Goal: Task Accomplishment & Management: Use online tool/utility

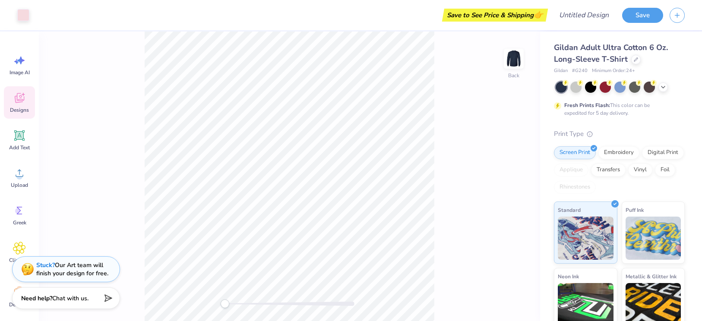
click at [22, 111] on span "Designs" at bounding box center [19, 110] width 19 height 7
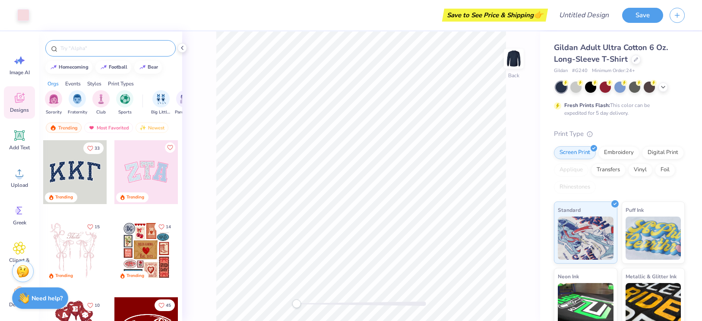
click at [69, 49] on input "text" at bounding box center [115, 48] width 111 height 9
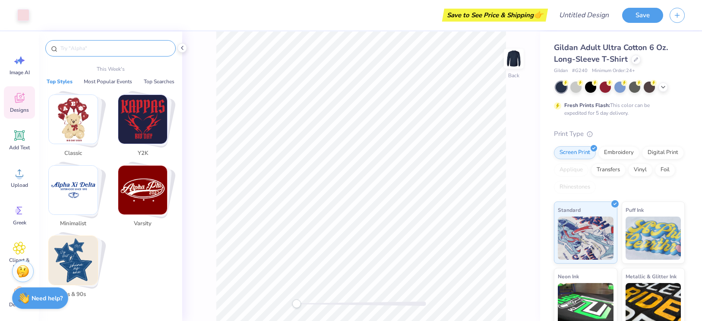
click at [98, 104] on div "Stack Card Button Classic" at bounding box center [75, 119] width 54 height 54
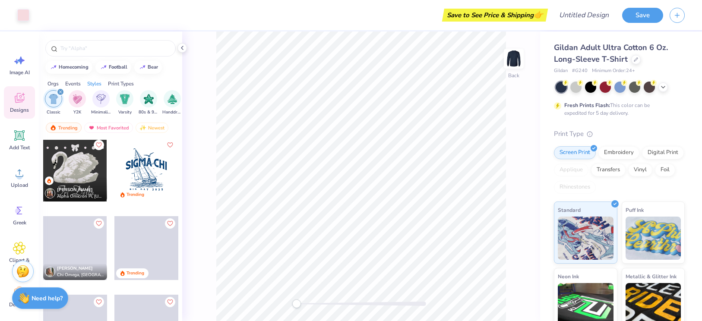
scroll to position [472, 0]
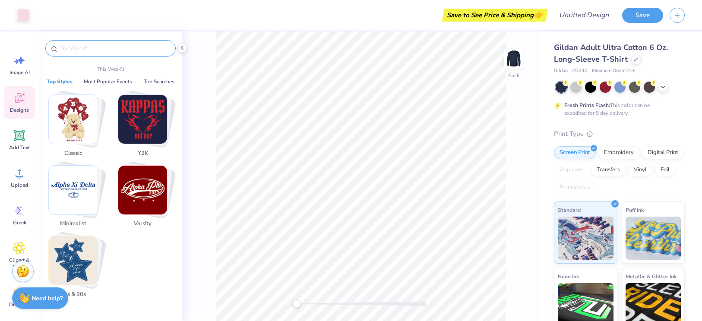
click at [75, 50] on input "text" at bounding box center [115, 48] width 111 height 9
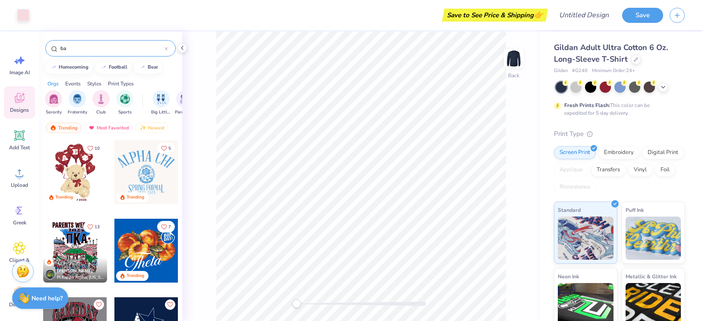
click at [75, 50] on input "ba" at bounding box center [112, 48] width 105 height 9
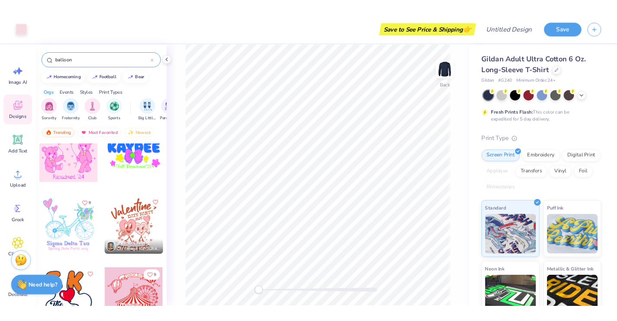
scroll to position [1831, 0]
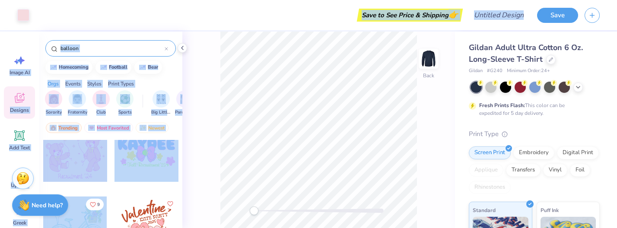
drag, startPoint x: 95, startPoint y: 222, endPoint x: 96, endPoint y: 282, distance: 59.6
click at [96, 228] on html "Art colors Save to See Price & Shipping 👉 Design Title Save Image AI Designs Ad…" at bounding box center [308, 114] width 617 height 228
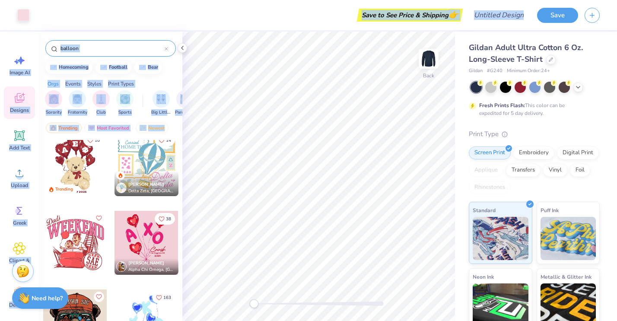
scroll to position [0, 0]
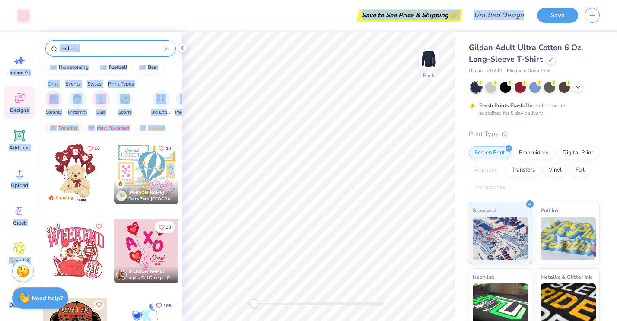
click at [83, 51] on input "balloon" at bounding box center [112, 48] width 105 height 9
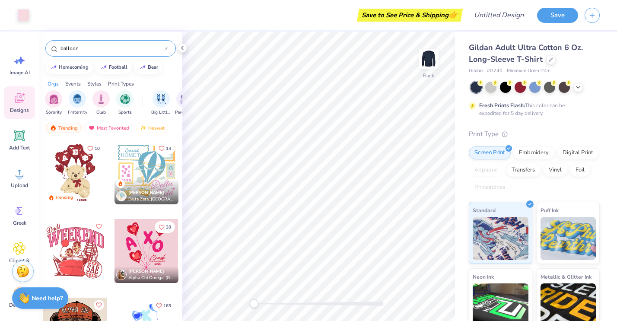
drag, startPoint x: 83, startPoint y: 51, endPoint x: 53, endPoint y: 48, distance: 30.0
click at [53, 48] on div "balloon" at bounding box center [110, 48] width 130 height 16
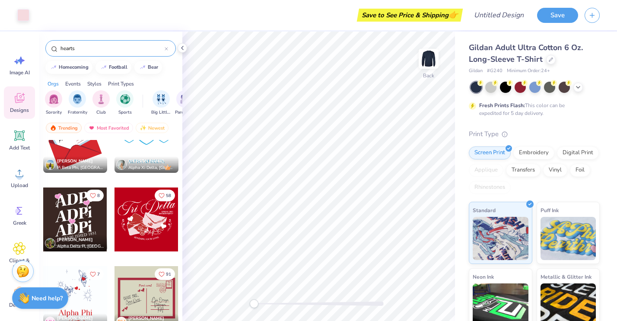
scroll to position [4358, 0]
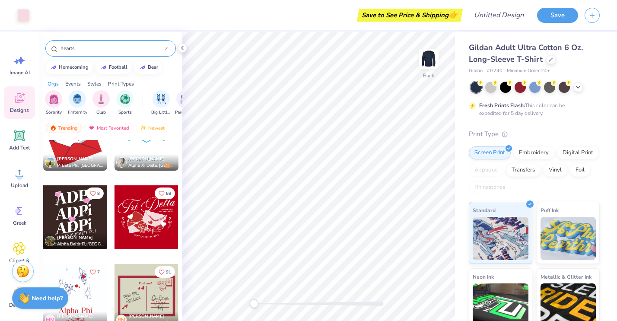
type input "hearts"
click at [70, 216] on div at bounding box center [75, 217] width 64 height 64
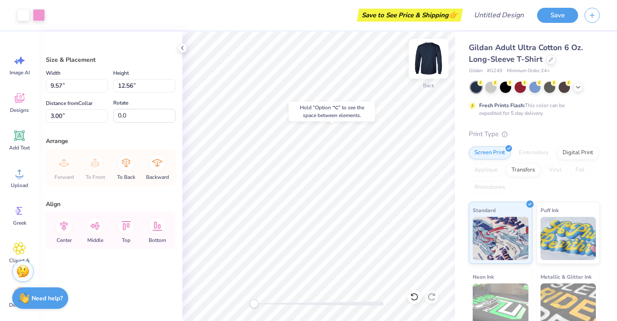
click at [427, 68] on img at bounding box center [428, 58] width 35 height 35
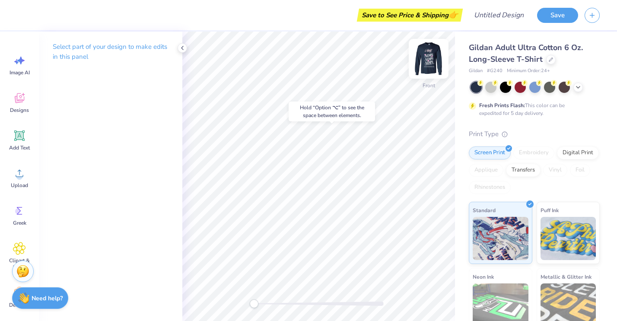
click at [419, 63] on img at bounding box center [428, 58] width 35 height 35
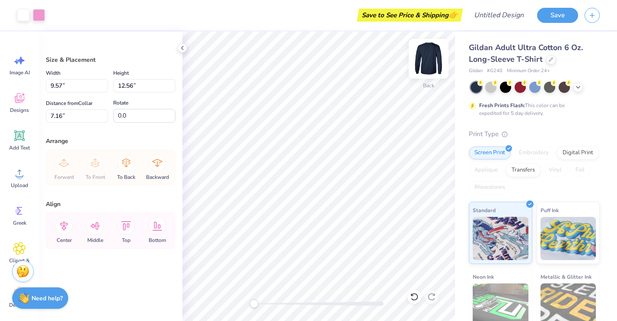
click at [422, 55] on img at bounding box center [428, 58] width 35 height 35
type input "12.74"
type input "16.73"
type input "4.61"
click at [182, 49] on icon at bounding box center [182, 47] width 7 height 7
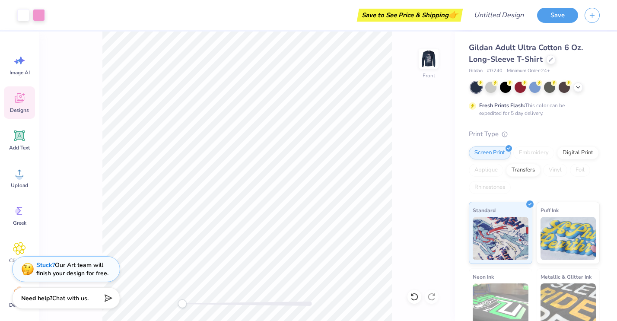
click at [19, 103] on icon at bounding box center [19, 98] width 13 height 13
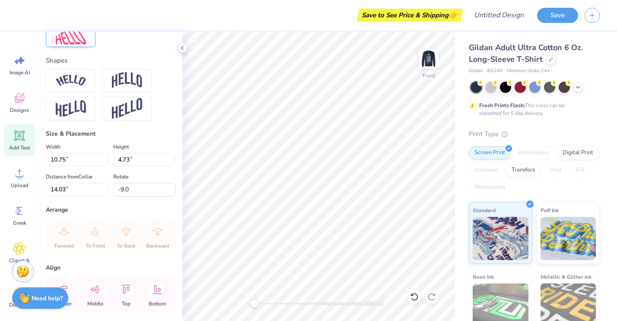
scroll to position [0, 0]
type textarea "Ahi"
type input "5.39"
type textarea "Alpha"
type input "0.0"
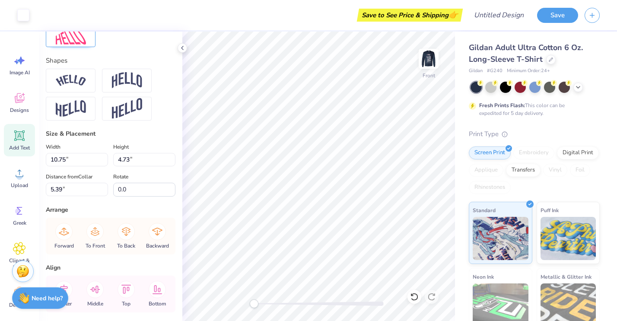
type input "9.87"
type input "-9.0"
type textarea "Epsilon"
click at [178, 128] on div "Personalized Names Personalized Numbers Text Tool Add Font Font Mermaid Switch …" at bounding box center [110, 176] width 143 height 289
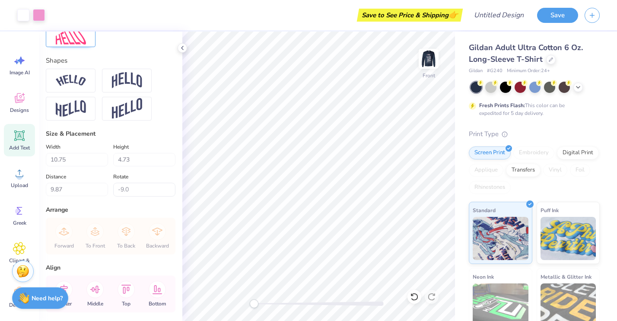
type input "0.0"
type input "4.47"
type input "13.98"
type input "-9.0"
type textarea "p"
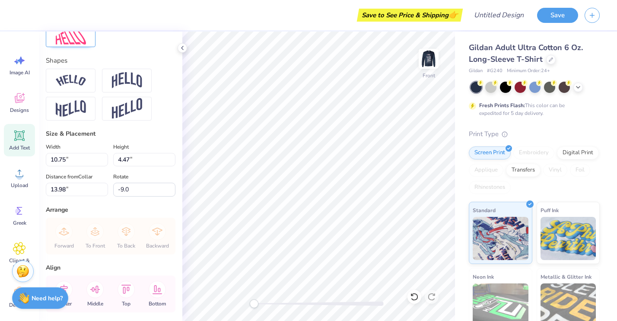
type textarea "Phi"
type input "0.0"
type input "4.46"
type input "14.00"
type input "-9.0"
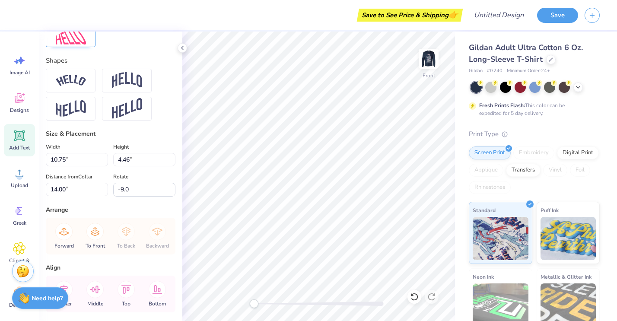
type input "6.23"
type input "2.59"
type input "15.39"
type input "-9.0"
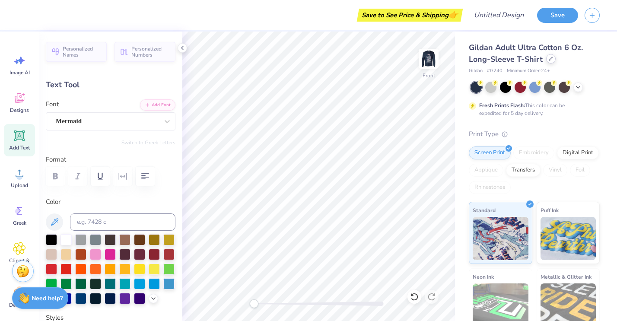
click at [549, 61] on icon at bounding box center [551, 59] width 4 height 4
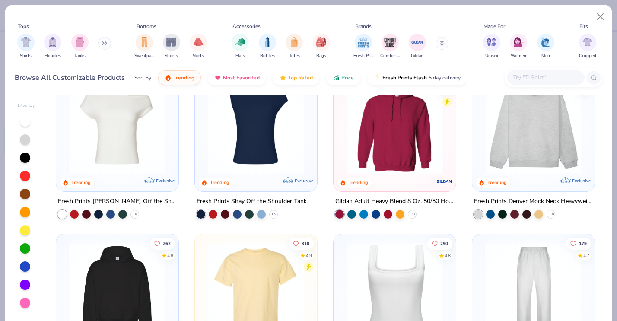
scroll to position [30, 0]
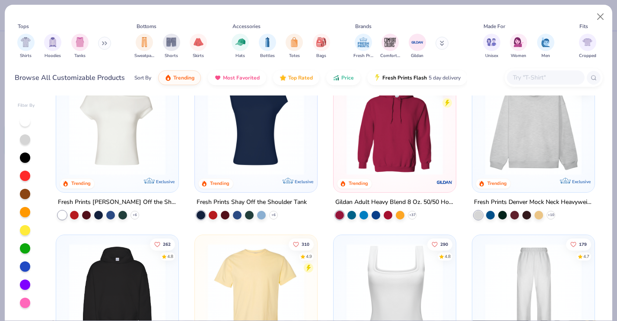
click at [514, 155] on img at bounding box center [533, 127] width 105 height 96
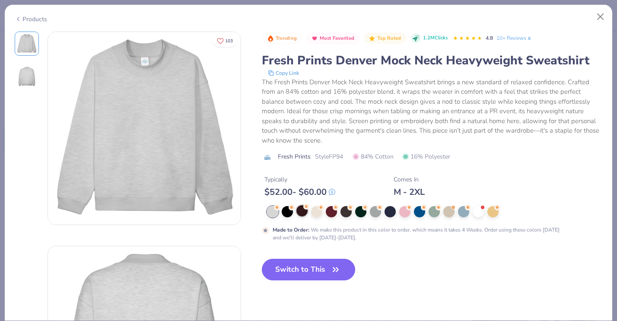
click at [299, 213] on div at bounding box center [301, 210] width 11 height 11
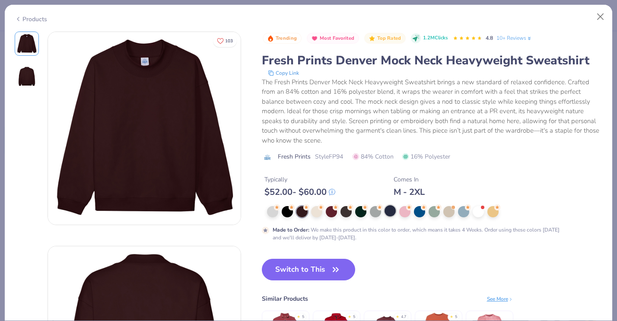
click at [385, 211] on div at bounding box center [389, 210] width 11 height 11
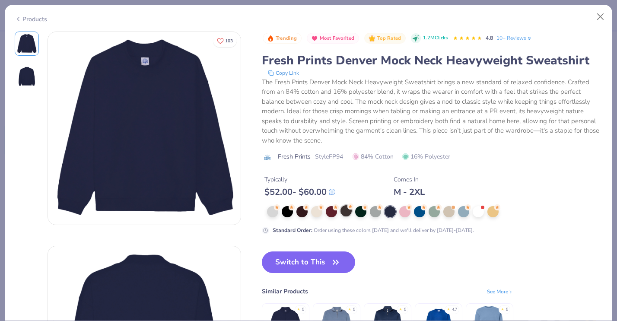
click at [345, 214] on div at bounding box center [345, 210] width 11 height 11
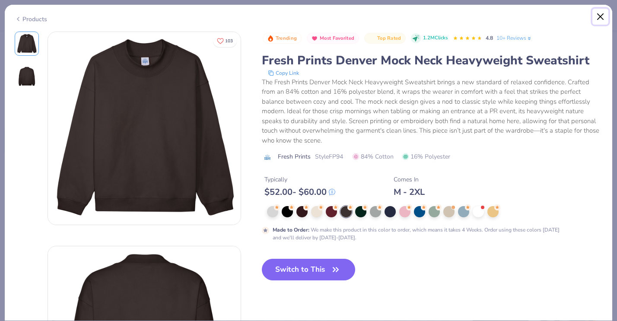
click at [597, 14] on button "Close" at bounding box center [600, 17] width 16 height 16
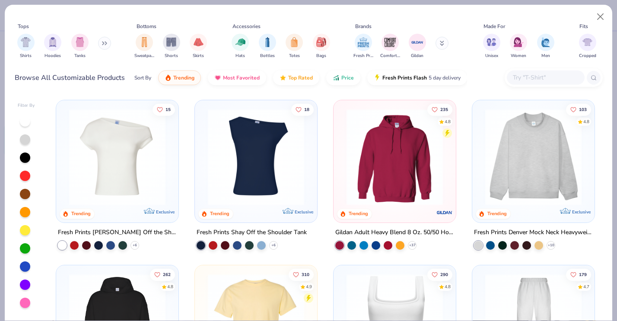
click at [105, 47] on button at bounding box center [104, 43] width 13 height 13
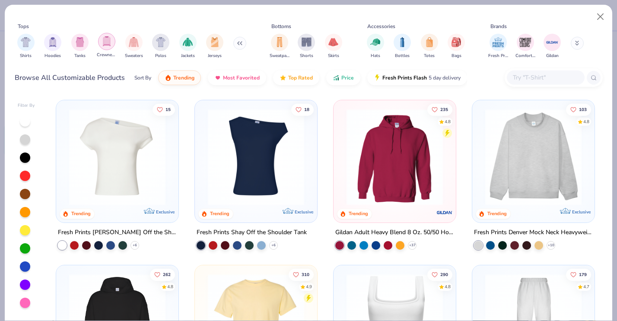
click at [104, 43] on img "filter for Crewnecks" at bounding box center [107, 41] width 10 height 10
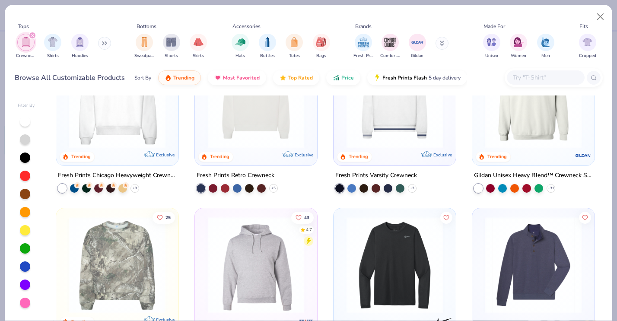
scroll to position [59, 0]
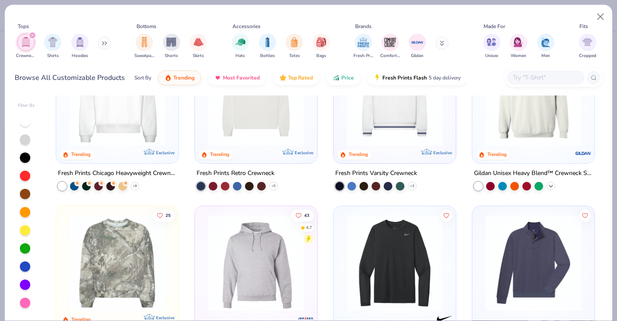
click at [549, 186] on icon at bounding box center [550, 186] width 7 height 7
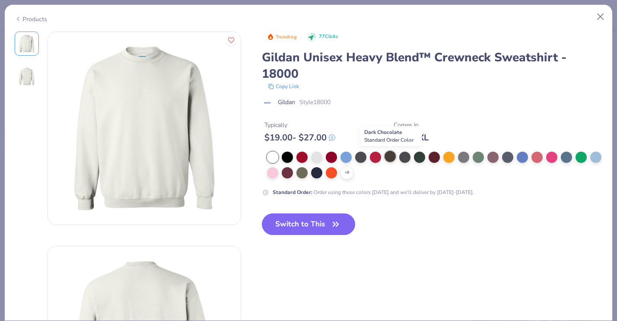
click at [387, 157] on div at bounding box center [389, 156] width 11 height 11
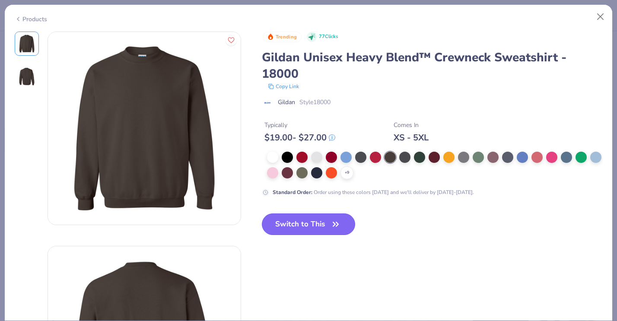
click at [277, 222] on button "Switch to This" at bounding box center [309, 224] width 94 height 22
type input "0.0"
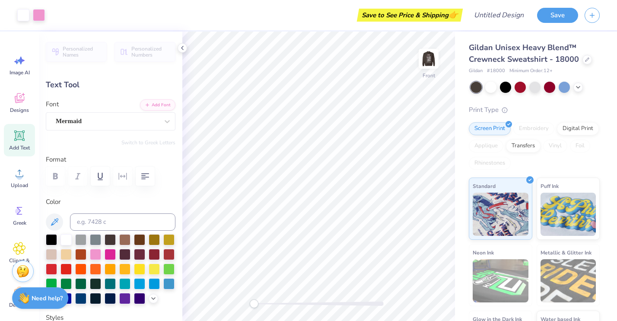
type input "4.47"
type input "13.92"
type input "-9.0"
type input "4.73"
type input "5.17"
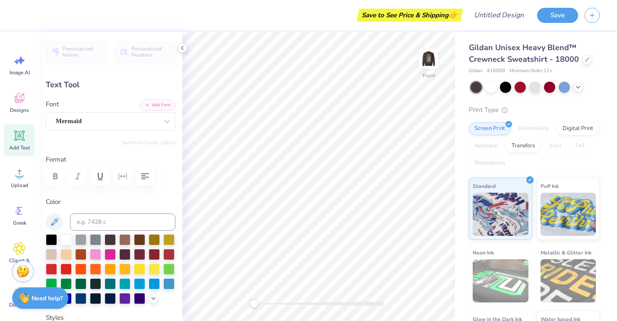
type textarea "AEPHI"
type input "0.0"
type input "4.74"
type input "5.18"
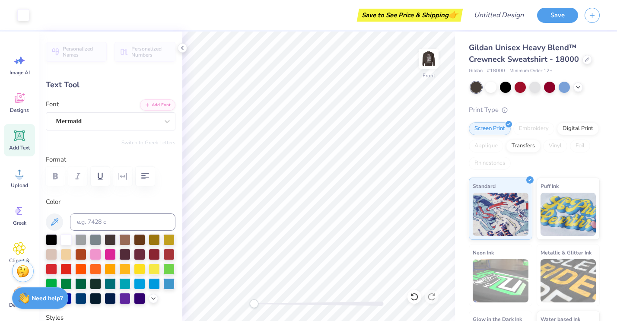
type input "-9.0"
type textarea "AePhi"
type input "0.0"
type input "4.47"
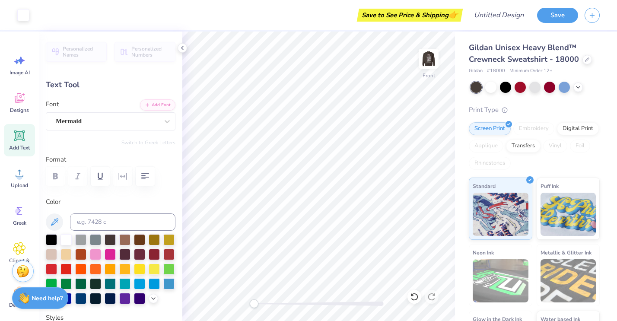
type input "5.36"
type input "-9.0"
type textarea "Aephi"
type input "0.0"
type input "4.73"
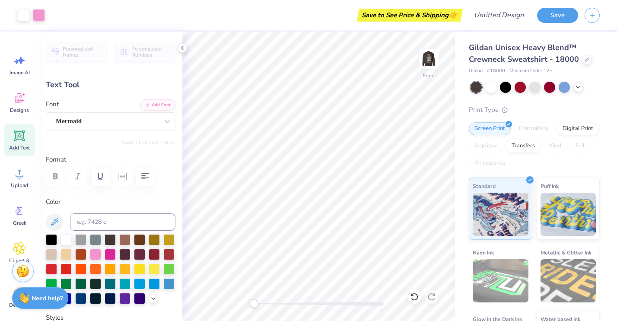
type input "9.80"
type input "-9.0"
type textarea "Aephi"
type input "0.0"
type input "4.47"
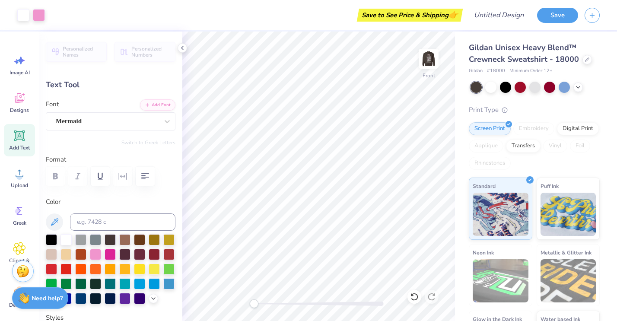
type input "13.92"
type input "-9.0"
type textarea "Phi"
type input "0.0"
type input "4.46"
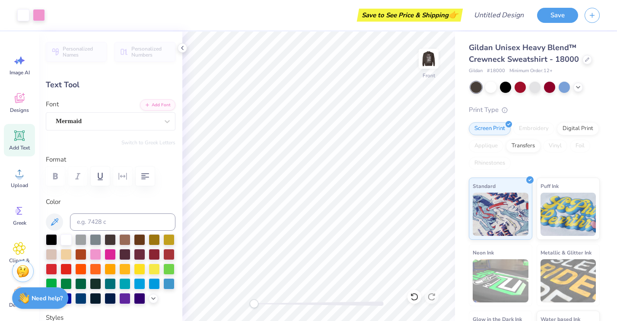
type input "14.05"
type input "-9.0"
type input "7.90"
type input "3.28"
type input "14.82"
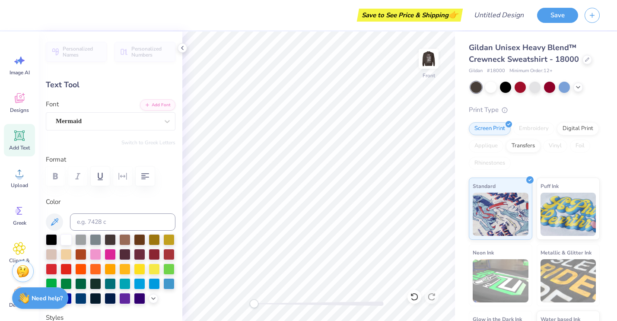
type input "10.72"
type input "3.88"
type input "9.79"
type textarea "Epsilon"
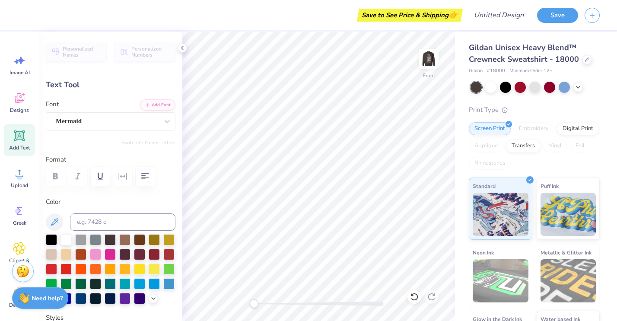
type input "0.0"
type input "5.38"
type input "-9.0"
type textarea "Alpha"
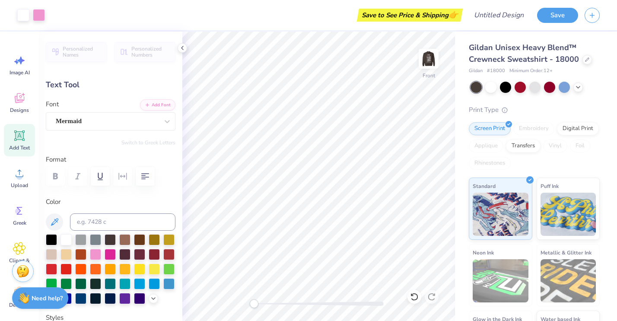
type input "0.0"
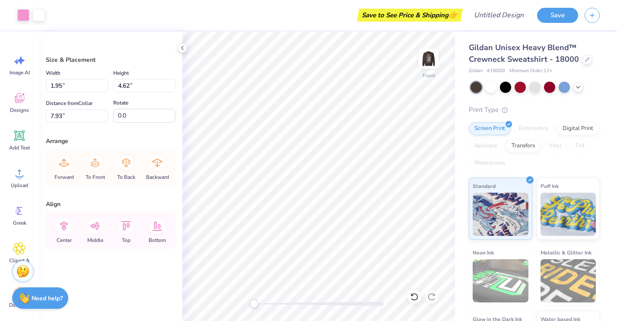
type input "7.71"
type input "1.86"
type input "1.85"
type input "6.12"
type input "5.83"
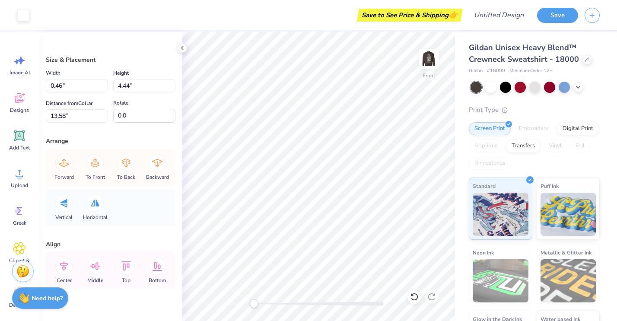
type input "0.24"
type input "2.29"
type input "0.21"
type input "2.02"
type input "0.25"
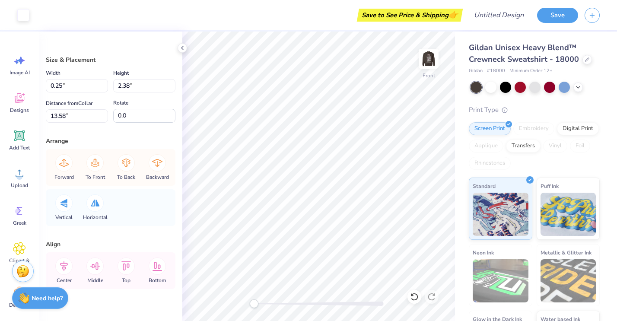
type input "2.38"
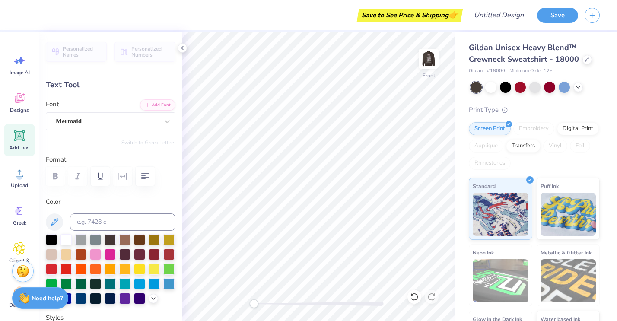
type input "0.0"
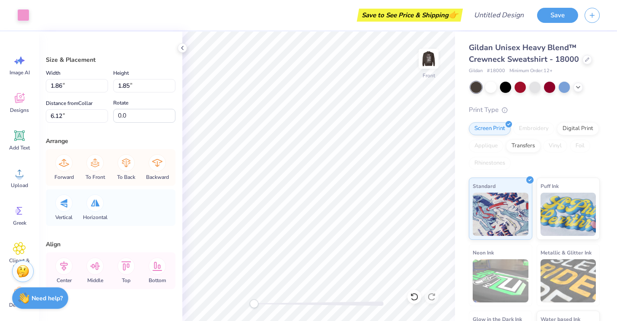
type input "-20.6"
type input "0.90"
type input "4.02"
type input "6.09"
type input "-23.1"
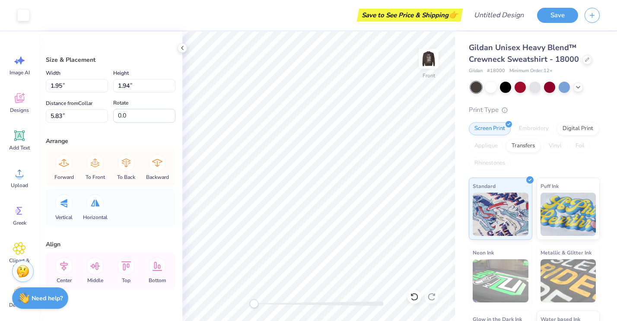
type input "-18.9"
type input "1.75"
type input "1.92"
type input "5.79"
type input "-20.6"
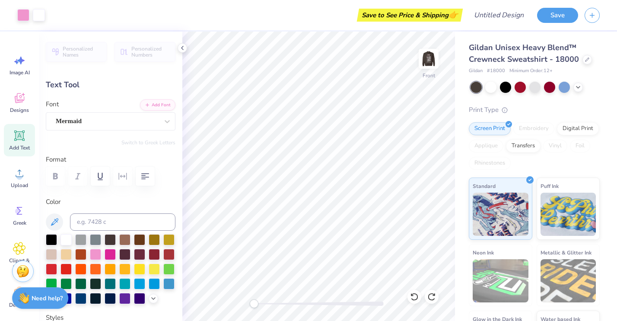
type input "0.0"
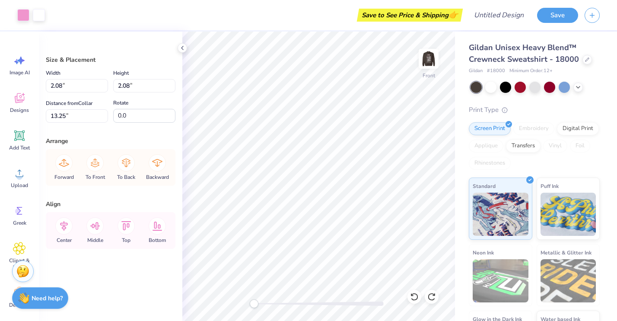
type input "13.58"
type input "0.25"
type input "2.38"
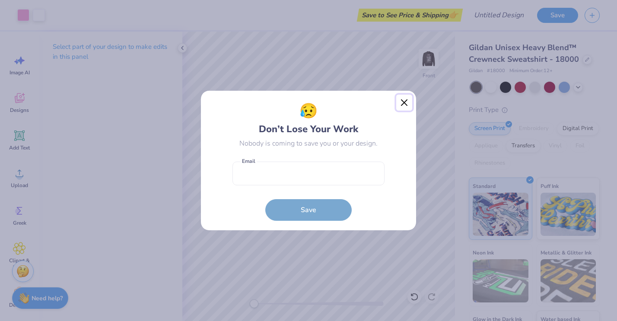
click at [405, 102] on button "Close" at bounding box center [404, 103] width 16 height 16
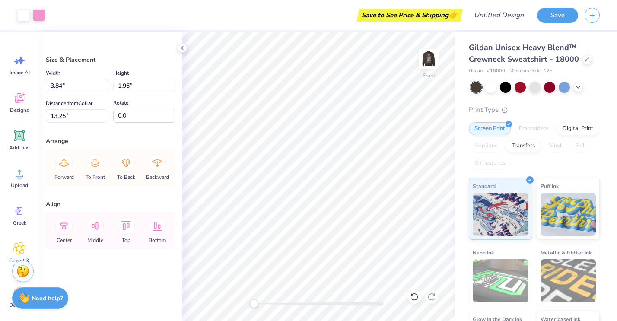
type input "13.25"
type input "1.89"
type input "1.87"
type input "14.32"
type input "13.66"
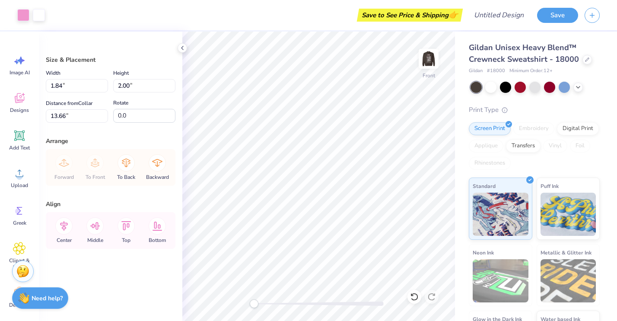
type input "1.99"
type input "1.86"
type input "13.88"
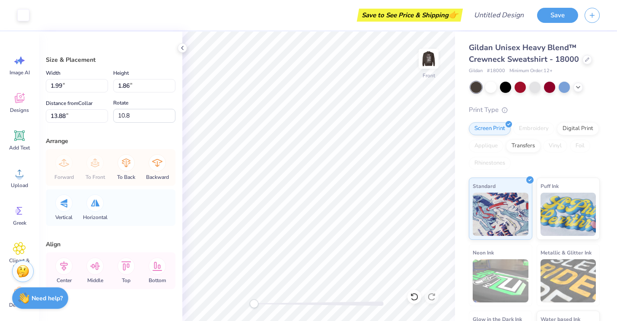
type input "1.90"
type input "1.78"
type input "13.96"
type input "9.1"
type input "1.99"
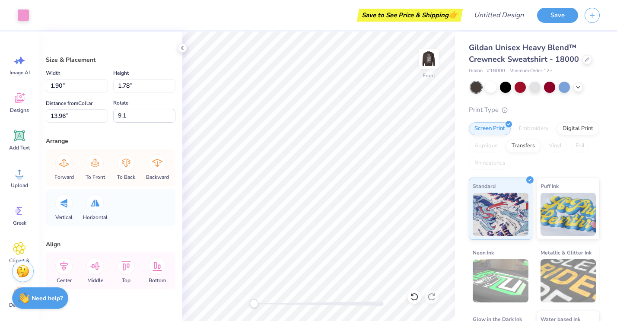
type input "1.86"
type input "10.8"
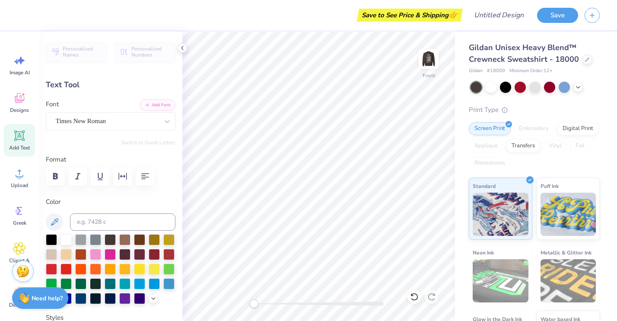
scroll to position [0, 3]
type input "12.74"
type input "0.48"
type input "21.57"
type input "0.0"
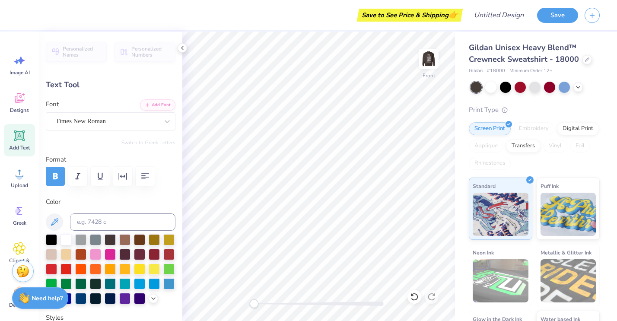
type input "10.82"
type input "2.65"
type input "17.18"
type input "-9.7"
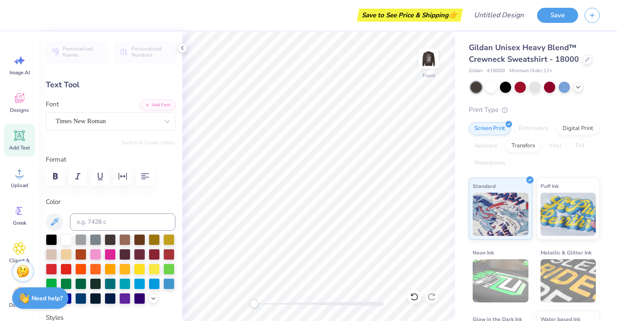
type textarea "Spring Philanthropy 2025"
click at [455, 184] on div "Gildan Unisex Heavy Blend™ Crewneck Sweatshirt - 18000 Gildan # 18000 Minimum O…" at bounding box center [536, 202] width 162 height 341
type input "-9.7"
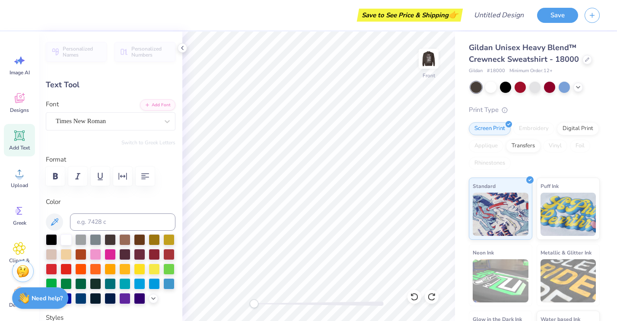
type textarea "SUPPORTING SHARSHERET"
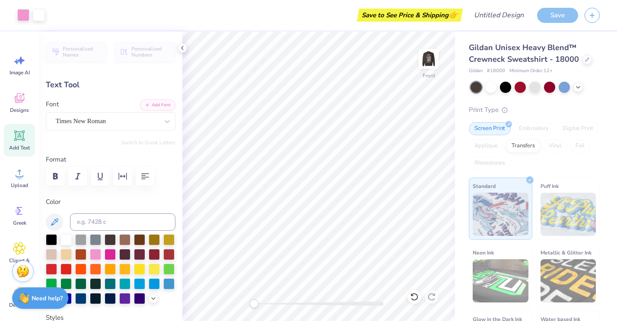
type input "0.0"
type input "15.52"
type input "3.51"
type input "16.75"
type input "-9.7"
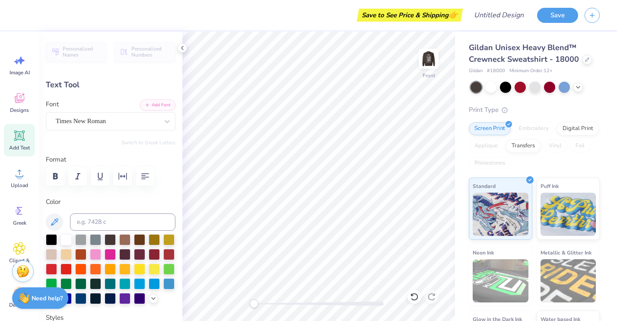
type input "11.31"
type input "2.56"
type input "17.77"
type input "0.0"
type input "12.74"
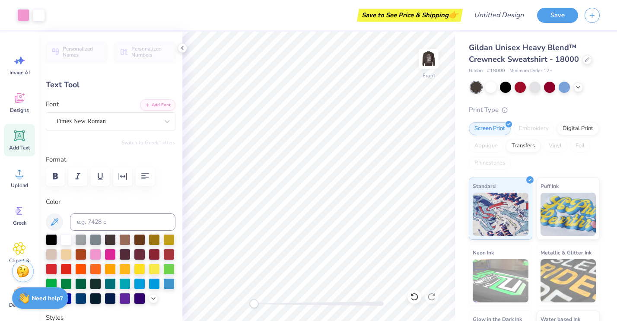
type input "0.48"
type input "21.57"
type input "12.20"
type input "0.38"
type input "20.99"
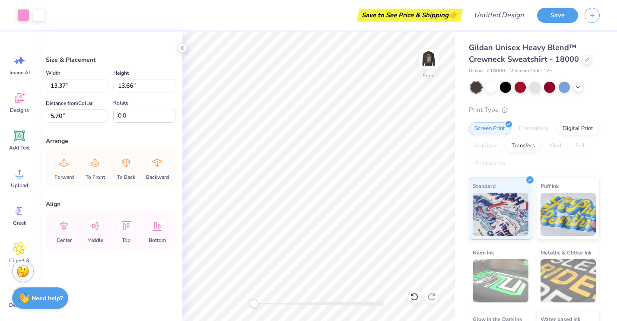
type input "6.42"
type input "9.75"
type input "21.91"
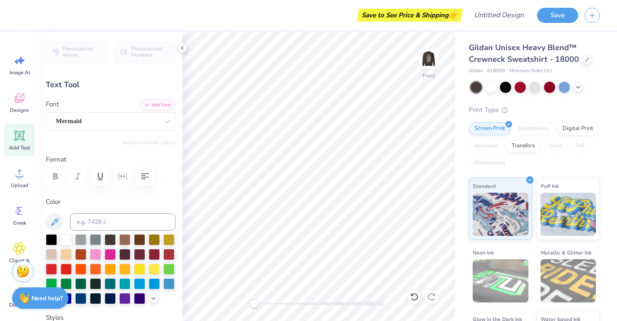
type input "0.0"
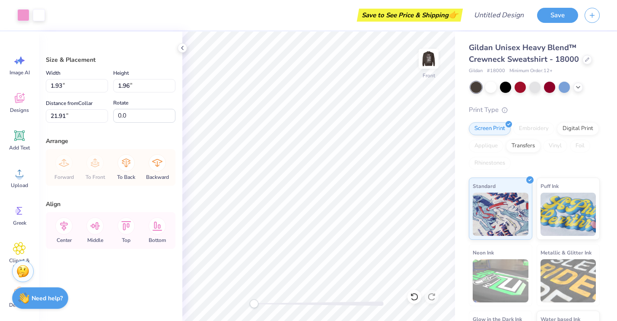
type input "5.56"
type input "2.01"
type input "1.82"
type input "5.64"
type input "15.53"
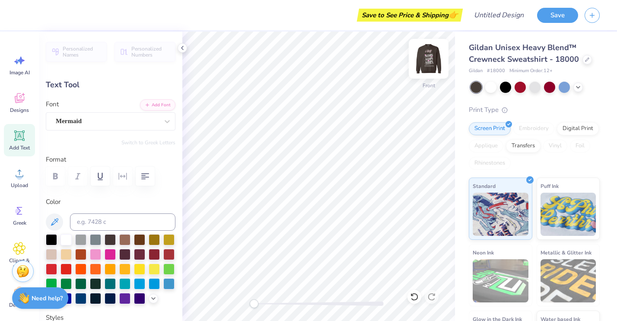
click at [428, 60] on img at bounding box center [428, 58] width 35 height 35
type input "0.0"
type textarea "ALPHA EPSILON PHO"
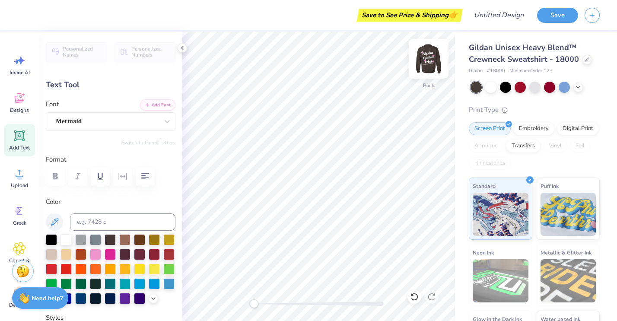
scroll to position [0, 3]
type input "11.01"
type input "2.37"
type input "7.69"
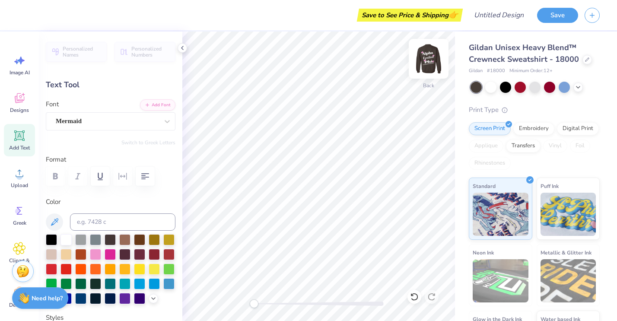
type textarea "ALPHA EPSILON PHI"
type input "11.12"
type input "2.34"
type input "5.35"
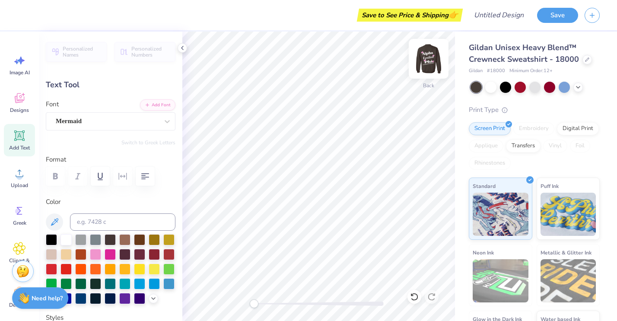
type input "12.60"
type input "2.65"
type input "5.05"
click at [428, 65] on img at bounding box center [428, 58] width 35 height 35
type input "11.31"
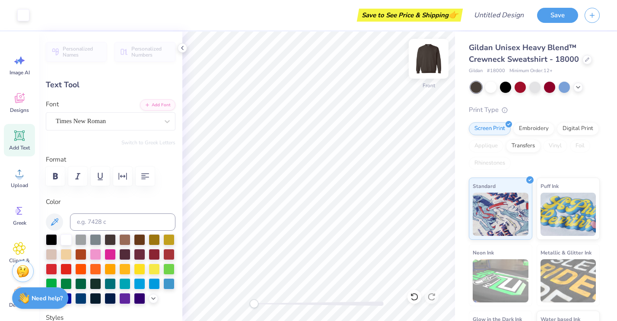
type input "2.56"
type input "17.52"
type input "-9.7"
click at [430, 54] on img at bounding box center [428, 58] width 35 height 35
type input "11.28"
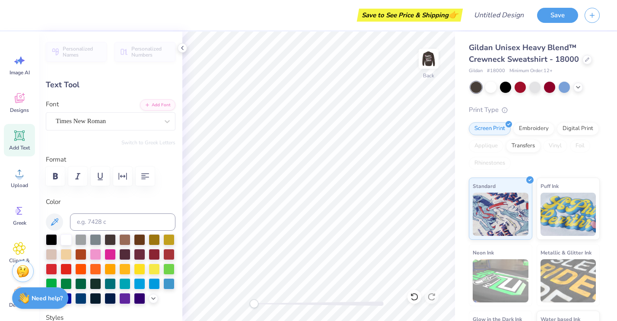
type input "2.55"
type input "15.38"
type input "0.0"
type input "11.45"
type input "0.73"
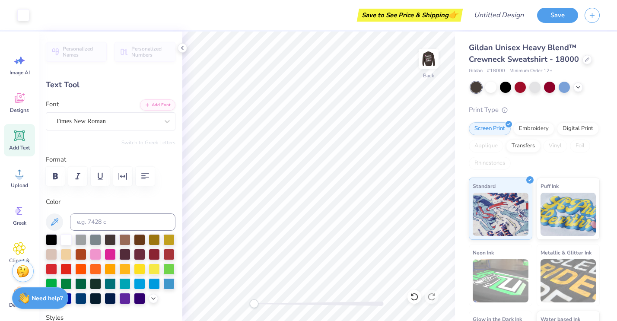
type input "5.44"
type input "-0.5"
type textarea "AEPHI FALL PHILATHROPY 2025"
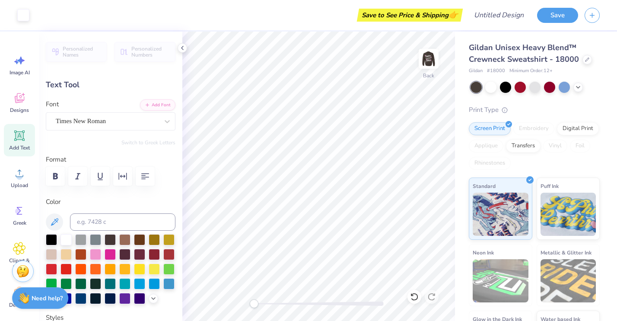
type input "0.0"
type input "13.61"
type input "5.23"
type input "0.0"
type input "5.25"
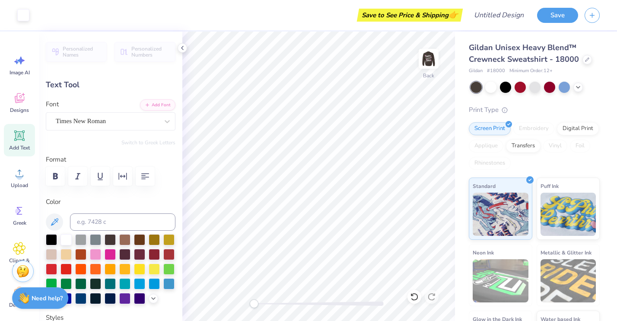
type input "-0.5"
click at [431, 60] on img at bounding box center [428, 58] width 35 height 35
type input "13.65"
type input "7.29"
type input "0.0"
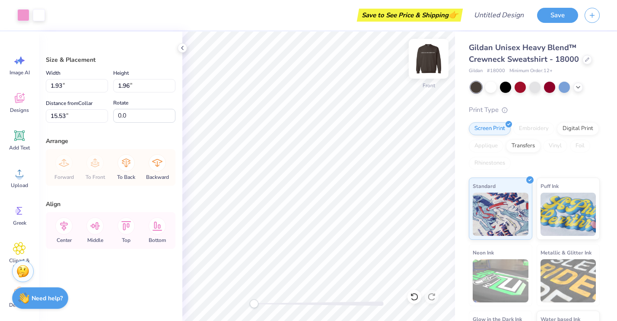
click at [429, 57] on img at bounding box center [428, 58] width 35 height 35
click at [419, 66] on div at bounding box center [429, 59] width 40 height 40
click at [432, 61] on img at bounding box center [428, 58] width 35 height 35
click at [427, 72] on div "Back" at bounding box center [429, 64] width 20 height 31
click at [424, 65] on img at bounding box center [428, 58] width 35 height 35
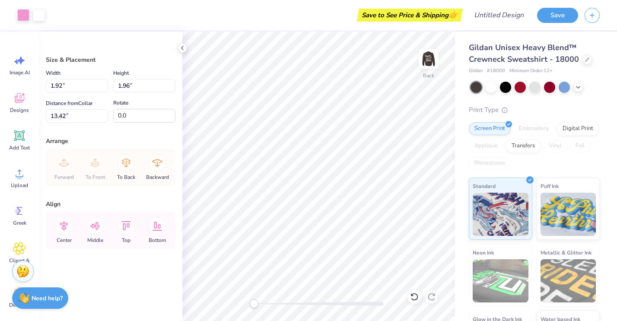
type input "3.00"
type input "1.99"
type input "1.86"
type input "3.11"
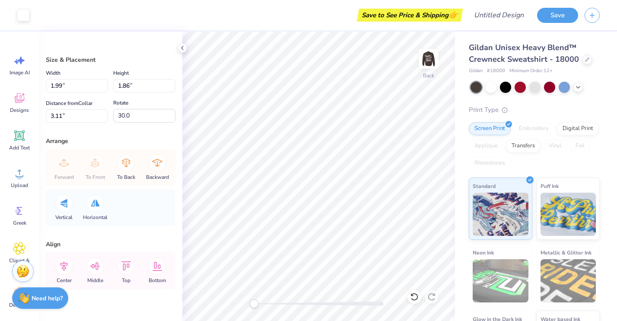
type input "1.83"
type input "3.04"
type input "13.0"
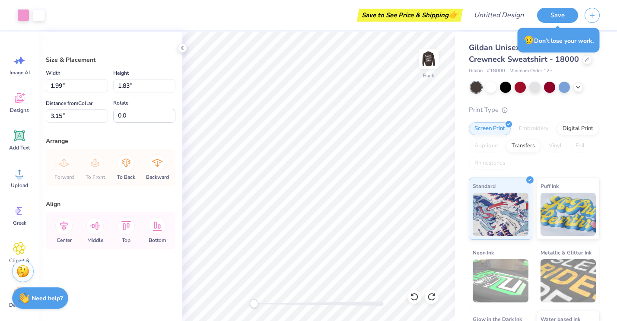
type input "1.32"
type input "1.22"
type input "3.83"
type input "1.30"
type input "1.24"
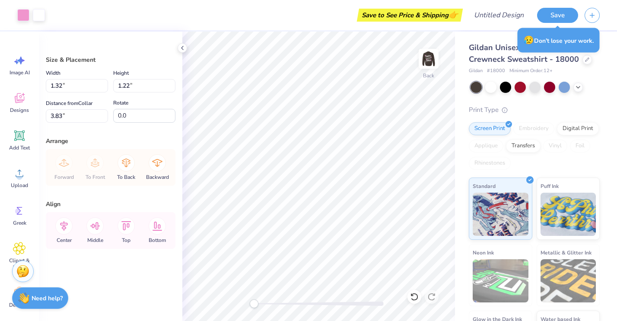
type input "3.77"
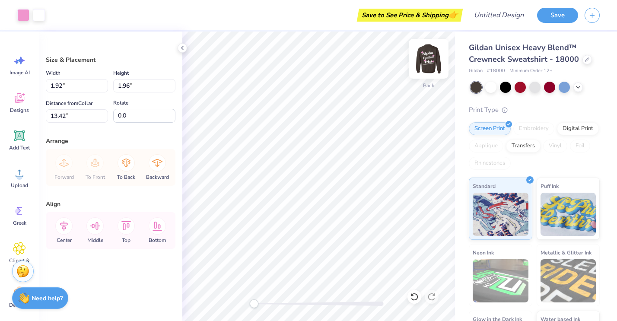
type input "1.30"
type input "1.24"
type input "3.77"
type input "36.7"
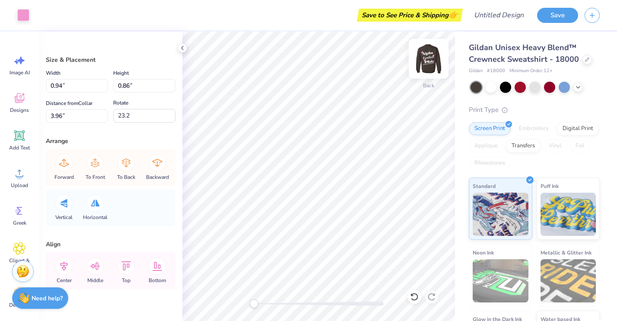
type input "0.94"
type input "0.86"
type input "3.96"
type input "23.2"
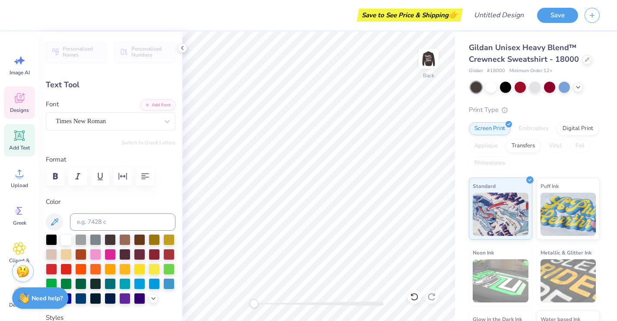
click at [12, 98] on div "Designs" at bounding box center [19, 102] width 31 height 32
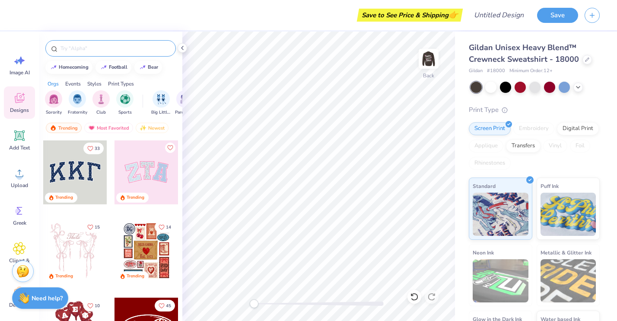
click at [89, 51] on input "text" at bounding box center [115, 48] width 111 height 9
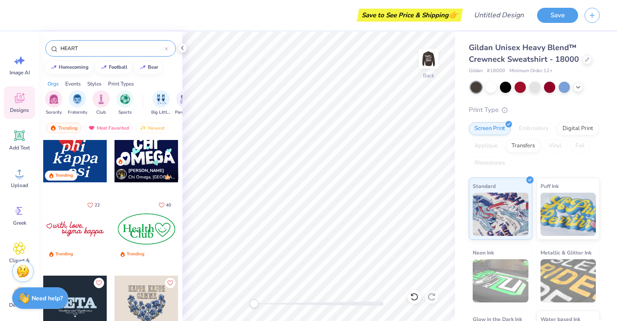
scroll to position [181, 0]
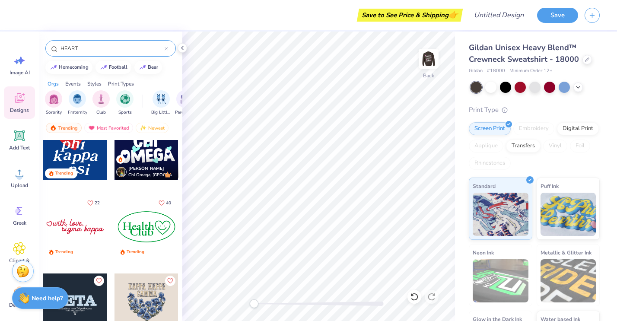
click at [67, 222] on div at bounding box center [75, 227] width 64 height 64
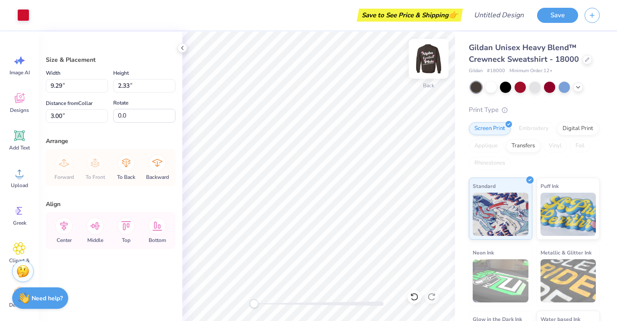
click at [435, 55] on img at bounding box center [428, 58] width 35 height 35
click at [425, 54] on img at bounding box center [428, 58] width 17 height 17
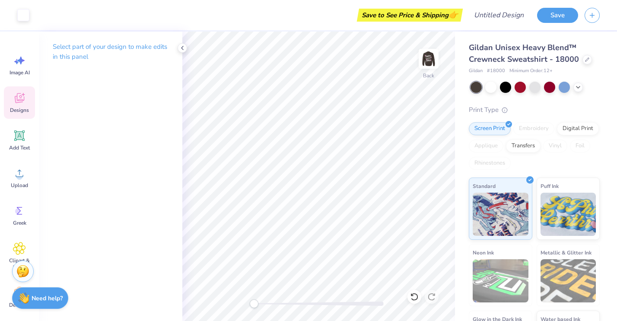
click at [24, 97] on icon at bounding box center [20, 98] width 10 height 10
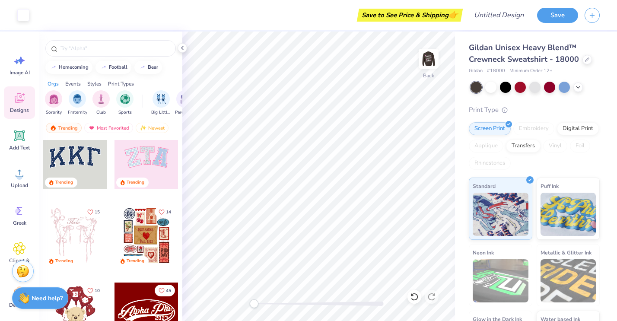
scroll to position [33, 0]
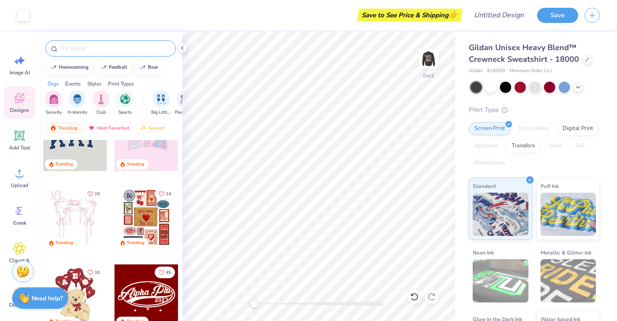
click at [82, 53] on div at bounding box center [110, 48] width 130 height 16
click at [84, 48] on input "text" at bounding box center [115, 48] width 111 height 9
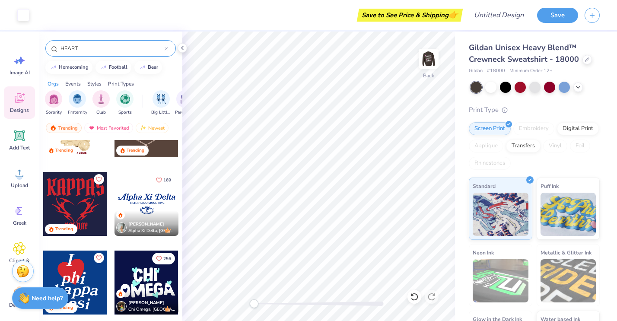
scroll to position [44, 0]
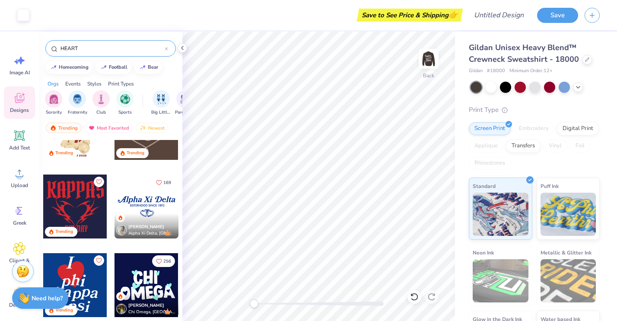
click at [143, 204] on div at bounding box center [146, 207] width 64 height 64
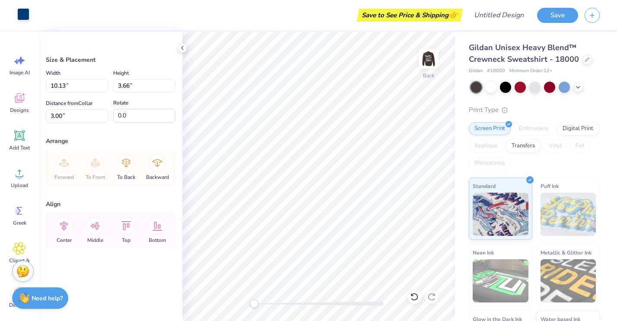
click at [25, 20] on div at bounding box center [23, 14] width 12 height 12
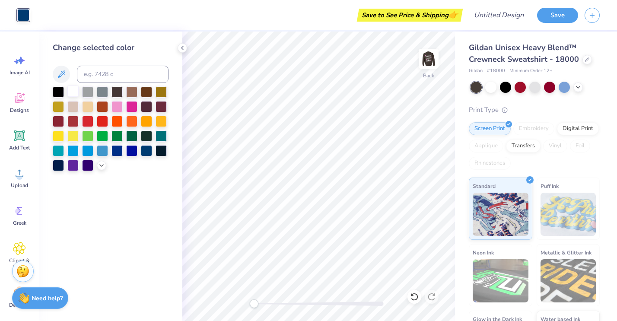
click at [75, 96] on div at bounding box center [72, 91] width 11 height 11
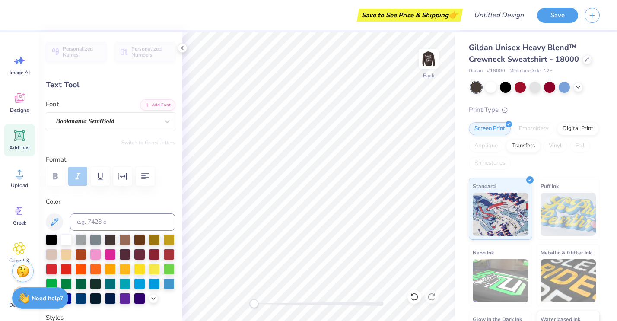
scroll to position [0, 4]
click at [96, 255] on div at bounding box center [95, 253] width 11 height 11
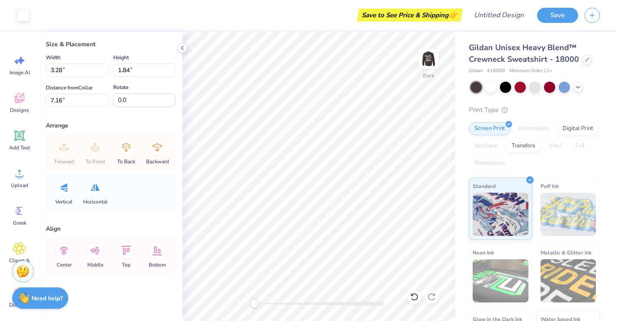
scroll to position [0, 0]
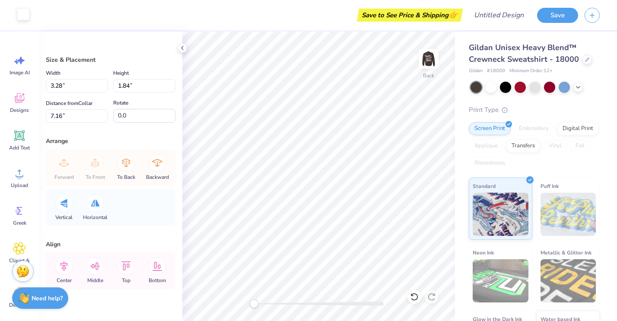
click at [19, 15] on div at bounding box center [23, 14] width 12 height 12
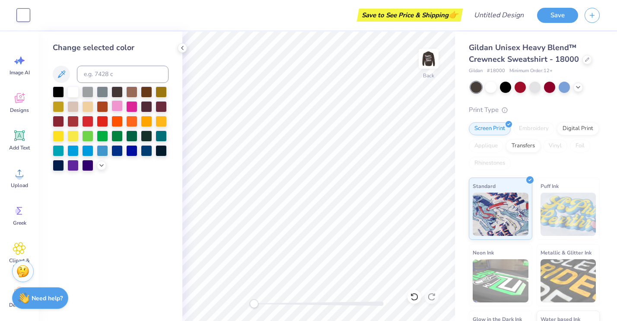
click at [120, 106] on div at bounding box center [116, 105] width 11 height 11
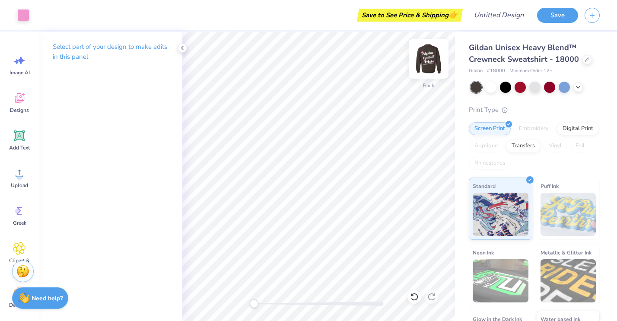
click at [426, 61] on img at bounding box center [428, 58] width 35 height 35
click at [426, 60] on img at bounding box center [428, 58] width 35 height 35
click at [429, 61] on img at bounding box center [428, 58] width 35 height 35
click at [428, 60] on img at bounding box center [428, 58] width 35 height 35
click at [429, 66] on img at bounding box center [428, 58] width 35 height 35
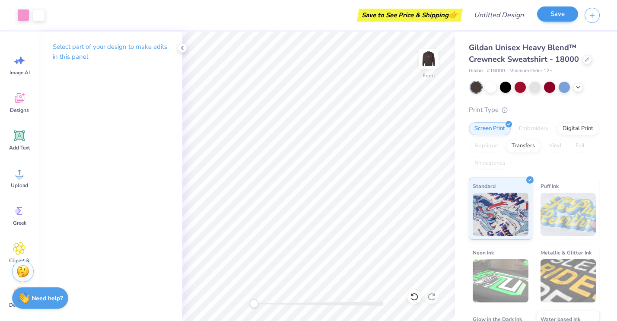
click at [553, 11] on button "Save" at bounding box center [557, 13] width 41 height 15
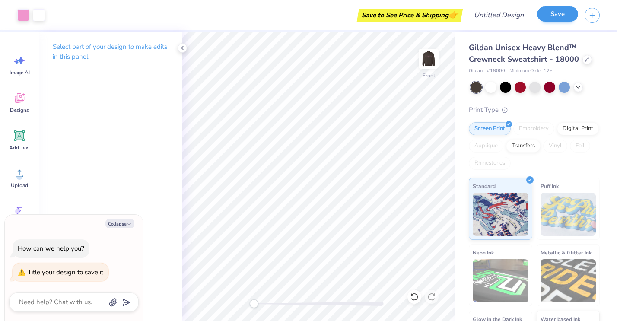
click at [553, 16] on button "Save" at bounding box center [557, 13] width 41 height 15
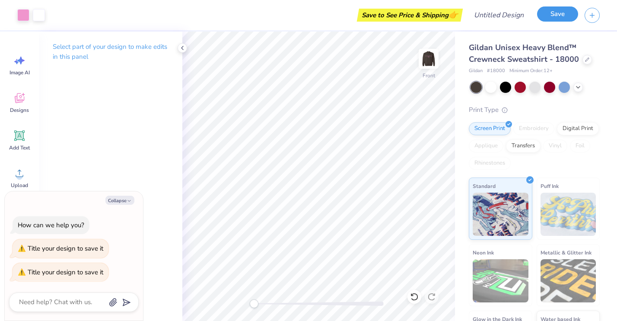
click at [553, 15] on button "Save" at bounding box center [557, 13] width 41 height 15
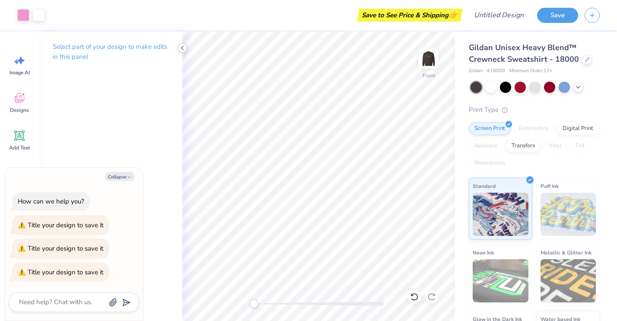
click at [184, 48] on icon at bounding box center [182, 47] width 7 height 7
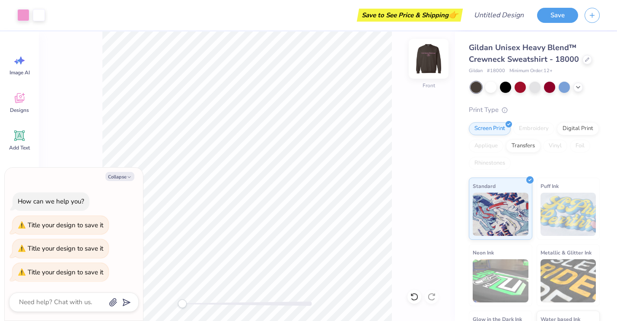
click at [431, 60] on img at bounding box center [428, 58] width 35 height 35
click at [431, 59] on img at bounding box center [428, 58] width 17 height 17
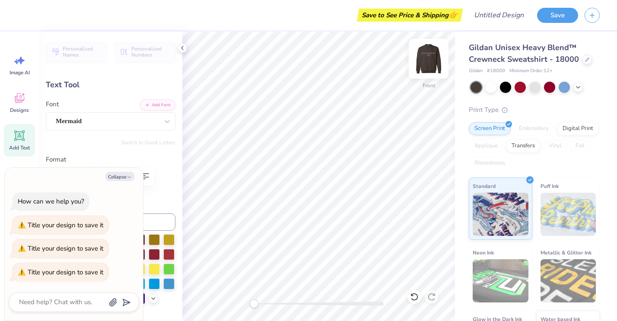
click at [429, 64] on img at bounding box center [428, 58] width 35 height 35
click at [427, 62] on img at bounding box center [428, 58] width 35 height 35
click at [430, 67] on img at bounding box center [428, 58] width 35 height 35
click at [181, 50] on icon at bounding box center [182, 47] width 7 height 7
click at [489, 88] on div at bounding box center [490, 86] width 11 height 11
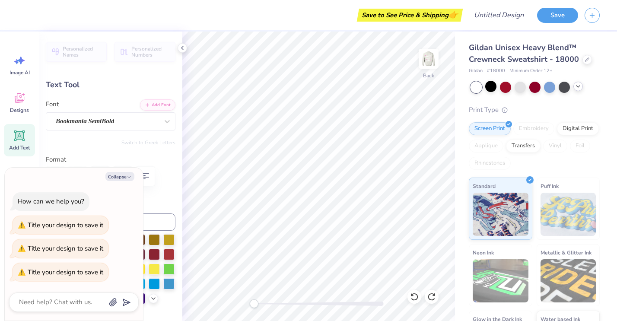
click at [578, 86] on icon at bounding box center [578, 86] width 7 height 7
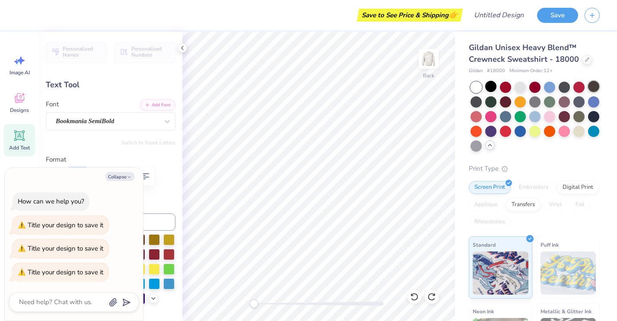
click at [590, 88] on div at bounding box center [593, 86] width 11 height 11
click at [184, 45] on icon at bounding box center [182, 47] width 7 height 7
click at [182, 47] on polyline at bounding box center [182, 47] width 2 height 3
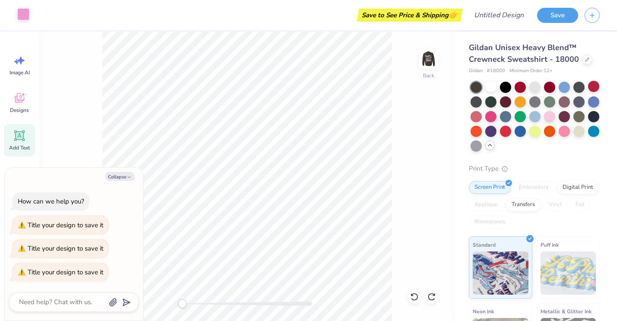
click at [17, 13] on div at bounding box center [23, 14] width 12 height 12
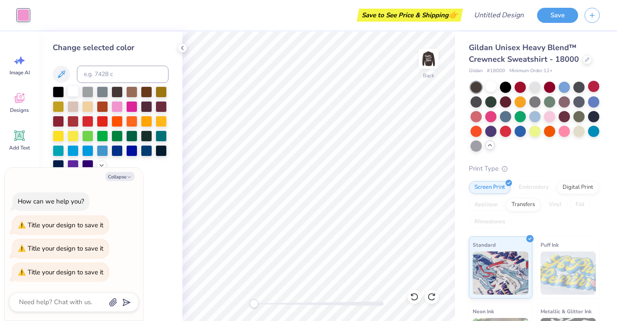
click at [73, 91] on div at bounding box center [72, 91] width 11 height 11
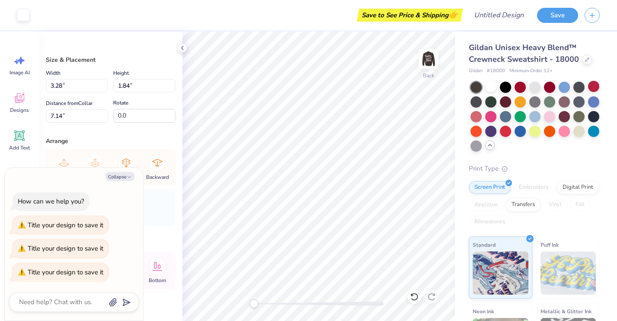
click at [32, 16] on div "Art colors Save to See Price & Shipping 👉 Design Title Save" at bounding box center [308, 15] width 617 height 30
click at [17, 16] on div at bounding box center [23, 14] width 12 height 12
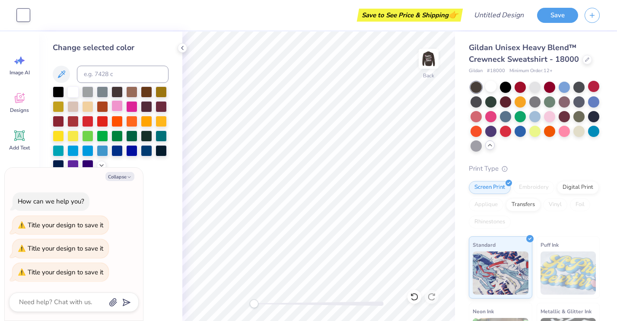
click at [117, 105] on div at bounding box center [116, 105] width 11 height 11
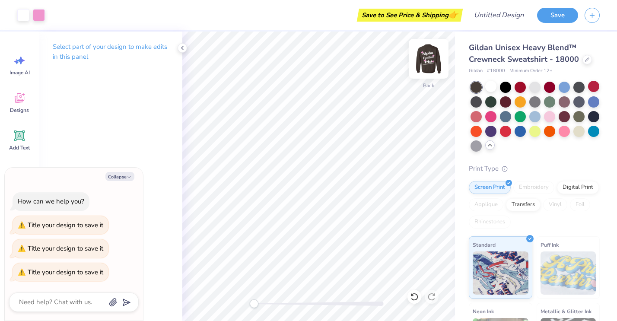
click at [425, 65] on img at bounding box center [428, 58] width 35 height 35
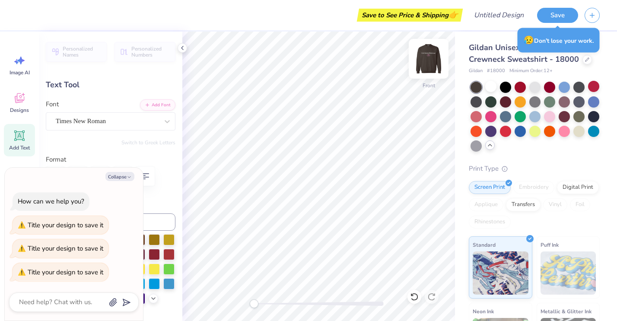
click at [420, 65] on img at bounding box center [428, 58] width 35 height 35
click at [18, 103] on icon at bounding box center [19, 98] width 13 height 13
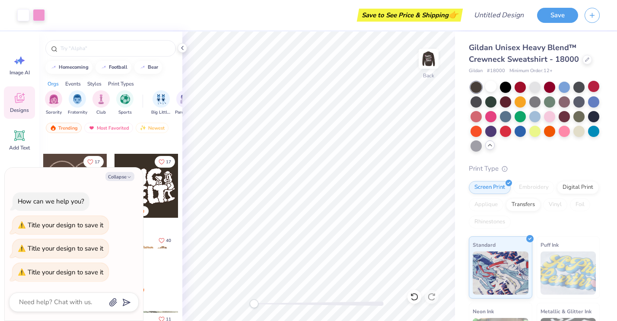
scroll to position [304, 0]
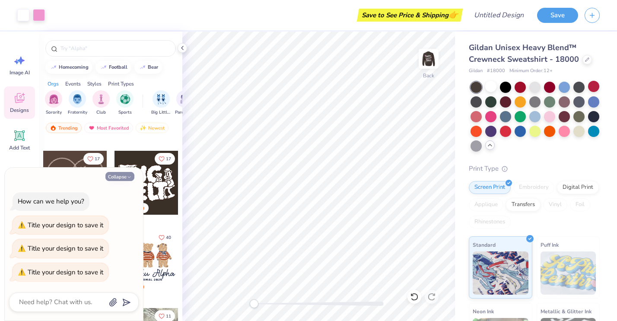
click at [121, 178] on button "Collapse" at bounding box center [119, 176] width 29 height 9
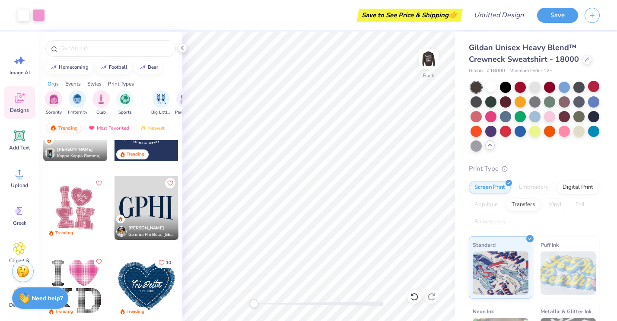
scroll to position [3027, 0]
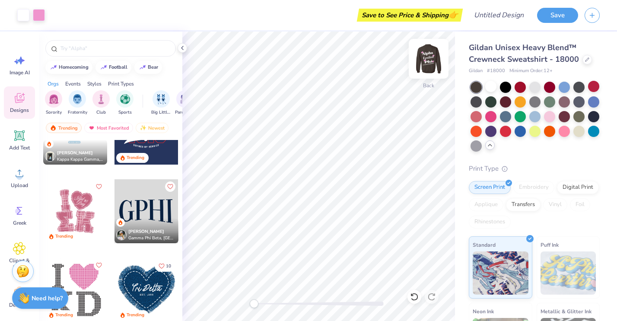
click at [425, 60] on img at bounding box center [428, 58] width 35 height 35
click at [425, 60] on img at bounding box center [428, 58] width 17 height 17
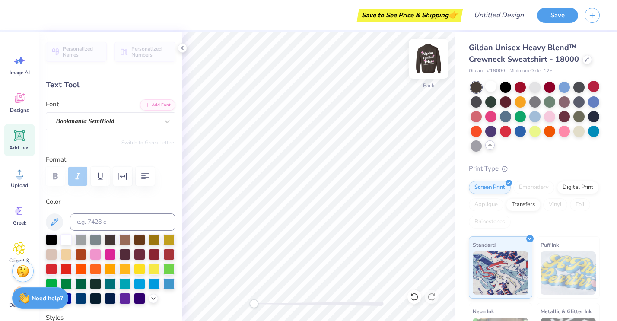
scroll to position [0, 1]
click at [18, 97] on icon at bounding box center [19, 98] width 13 height 13
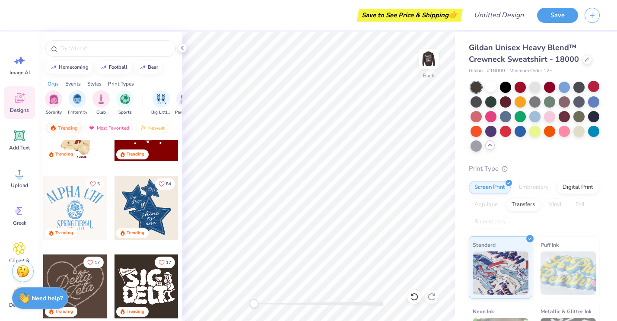
scroll to position [217, 0]
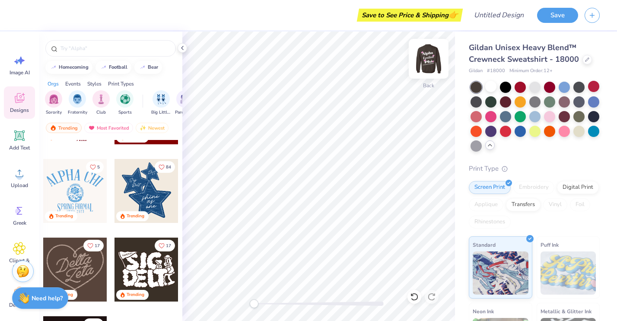
click at [427, 63] on img at bounding box center [428, 58] width 35 height 35
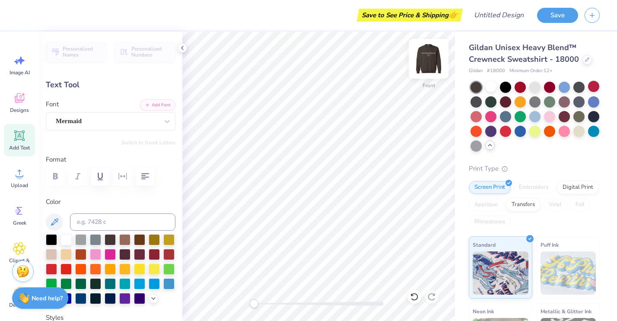
click at [431, 62] on img at bounding box center [428, 58] width 35 height 35
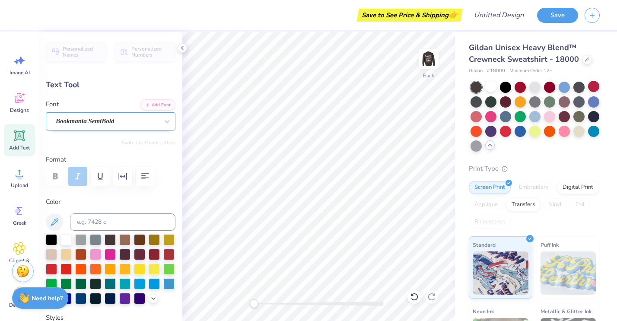
click at [70, 119] on div "Bookmania SemiBold" at bounding box center [107, 120] width 105 height 13
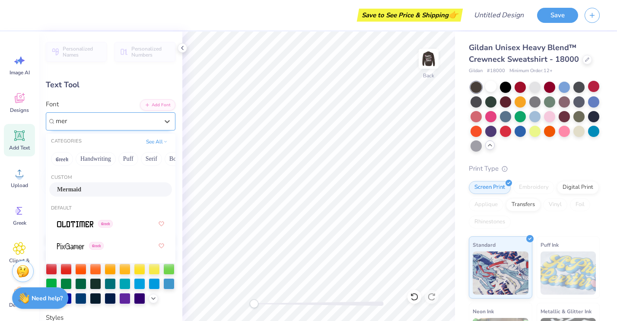
click at [67, 194] on div "Mermaid" at bounding box center [110, 189] width 123 height 14
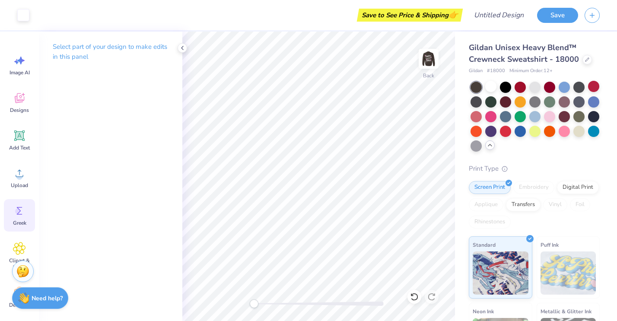
scroll to position [10, 0]
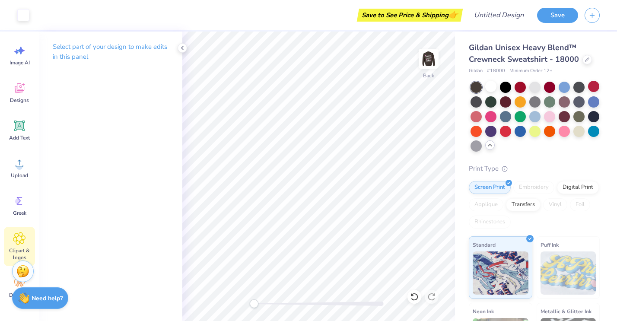
click at [17, 244] on icon at bounding box center [19, 238] width 13 height 13
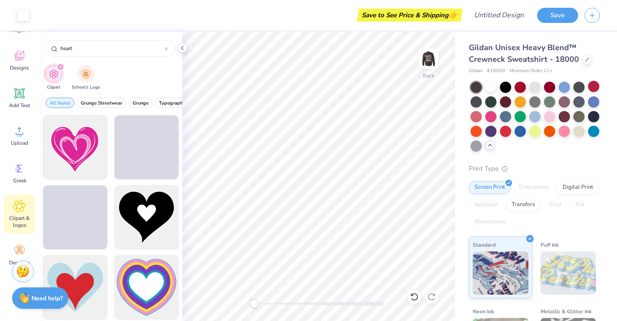
scroll to position [57, 0]
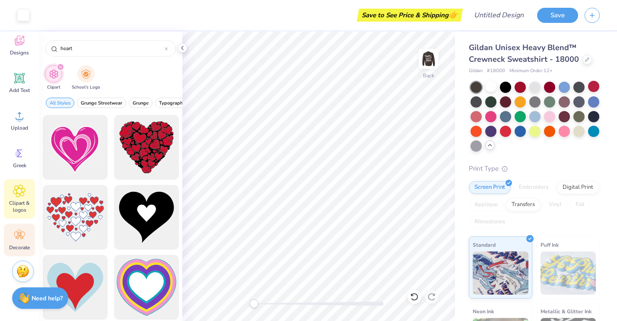
click at [21, 235] on icon at bounding box center [19, 235] width 13 height 13
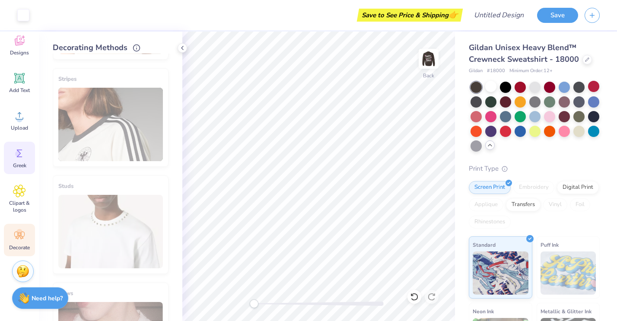
scroll to position [0, 0]
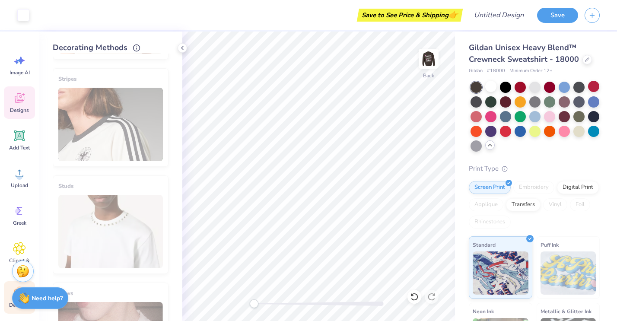
click at [19, 105] on div "Designs" at bounding box center [19, 102] width 31 height 32
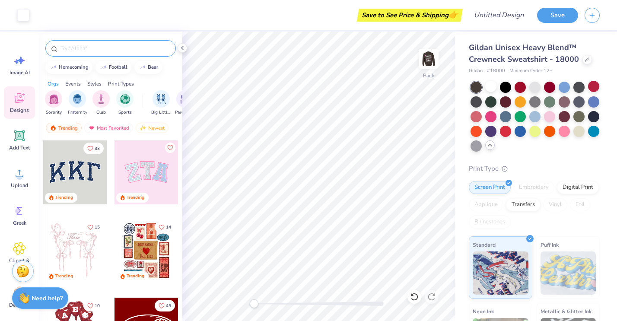
click at [74, 48] on input "text" at bounding box center [115, 48] width 111 height 9
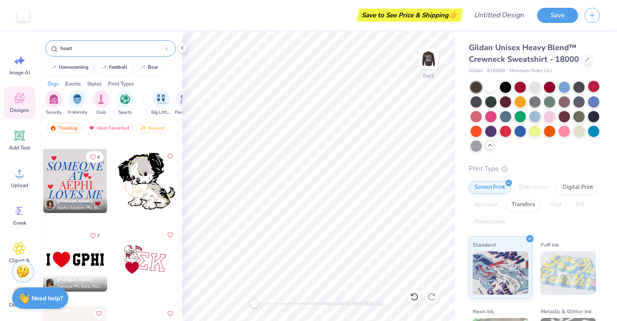
scroll to position [950, 0]
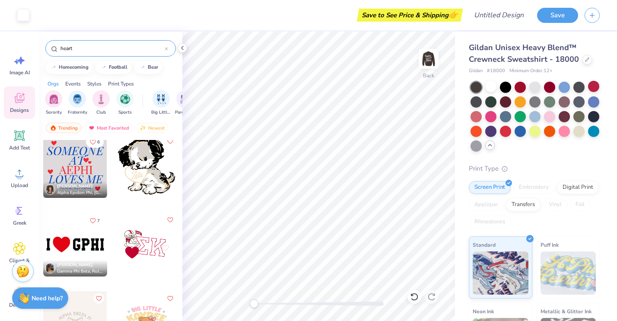
click at [73, 174] on div at bounding box center [75, 166] width 64 height 64
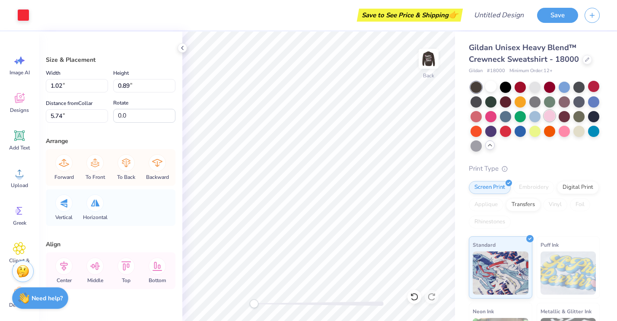
click at [551, 117] on div at bounding box center [549, 115] width 11 height 11
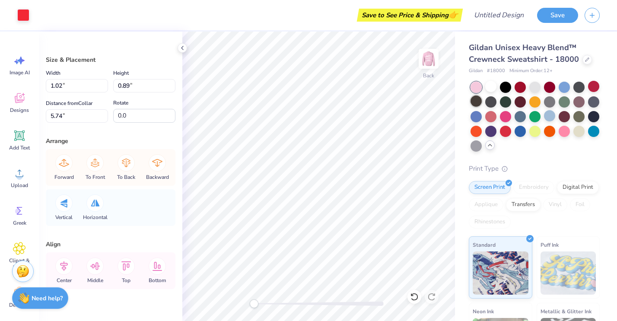
click at [475, 100] on div at bounding box center [475, 100] width 11 height 11
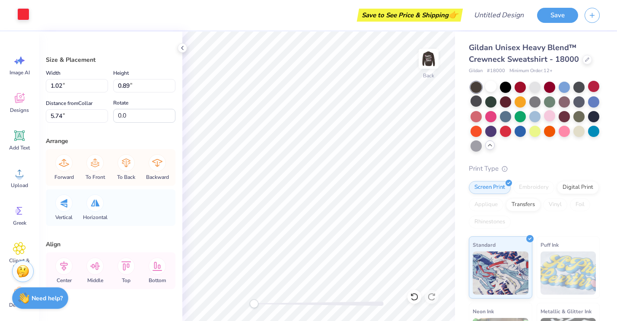
click at [20, 15] on div at bounding box center [23, 14] width 12 height 12
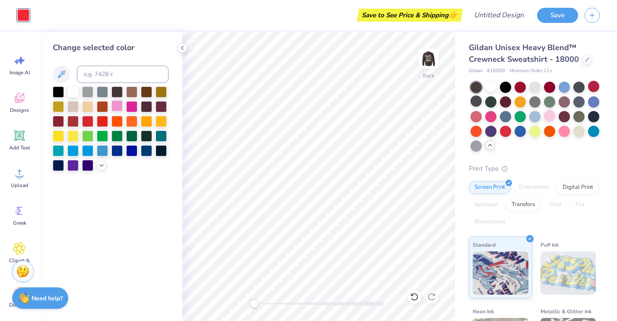
click at [113, 105] on div at bounding box center [116, 105] width 11 height 11
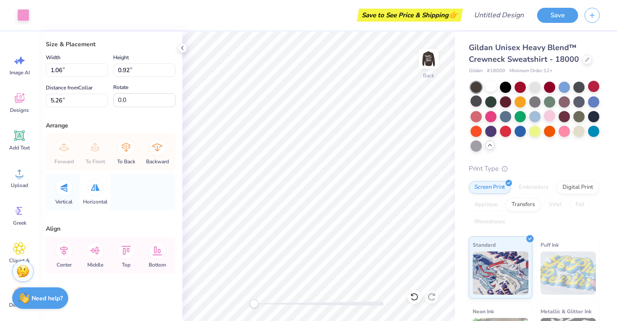
scroll to position [0, 0]
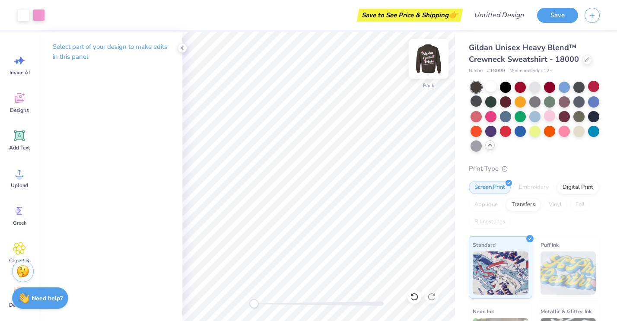
click at [436, 62] on img at bounding box center [428, 58] width 35 height 35
click at [429, 60] on div "Almost there" at bounding box center [399, 176] width 435 height 289
click at [564, 14] on button "Save" at bounding box center [557, 13] width 41 height 15
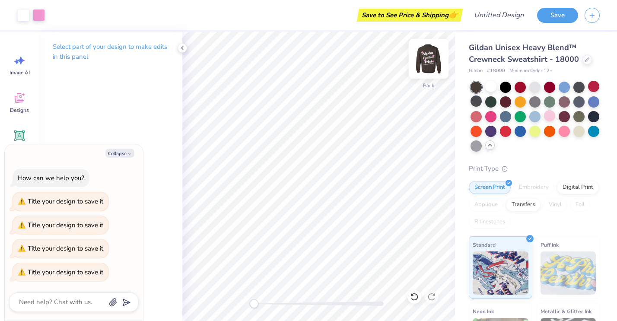
click at [431, 60] on img at bounding box center [428, 58] width 35 height 35
click at [426, 69] on img at bounding box center [428, 58] width 35 height 35
click at [585, 60] on icon at bounding box center [587, 59] width 4 height 4
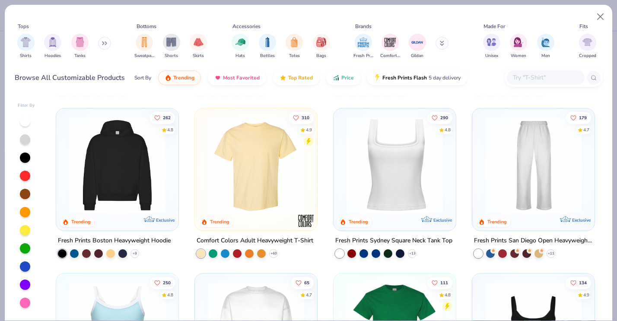
scroll to position [169, 0]
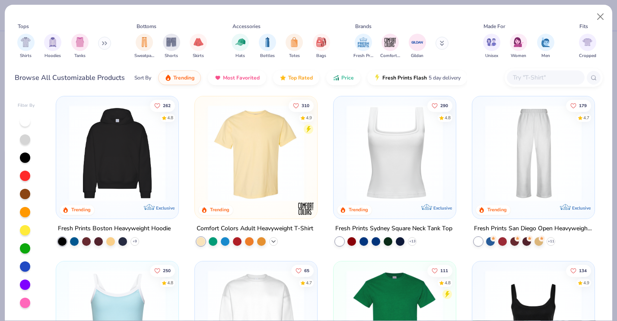
click at [273, 240] on icon at bounding box center [273, 241] width 7 height 7
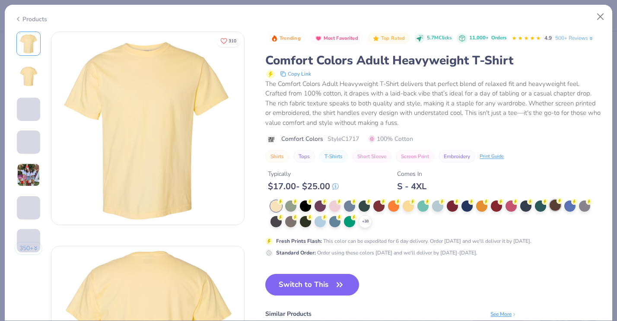
click at [560, 205] on div at bounding box center [554, 205] width 11 height 11
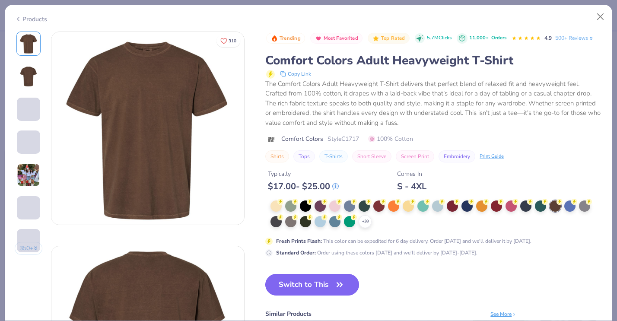
click at [293, 287] on button "Switch to This" at bounding box center [312, 285] width 94 height 22
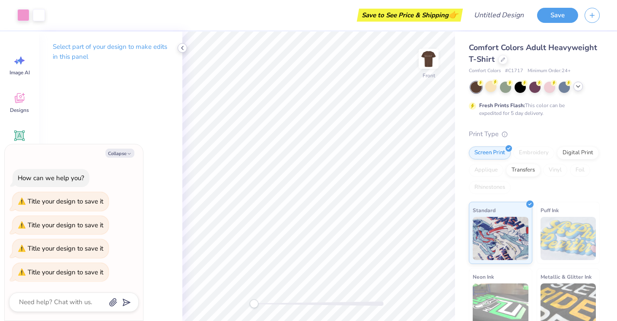
click at [182, 46] on icon at bounding box center [182, 47] width 7 height 7
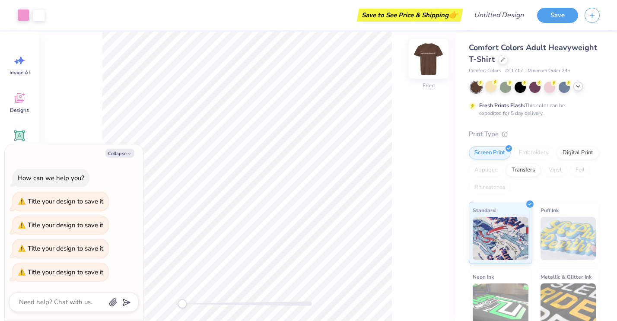
click at [427, 60] on img at bounding box center [428, 58] width 35 height 35
click at [427, 60] on img at bounding box center [428, 58] width 17 height 17
click at [502, 62] on div at bounding box center [503, 59] width 10 height 10
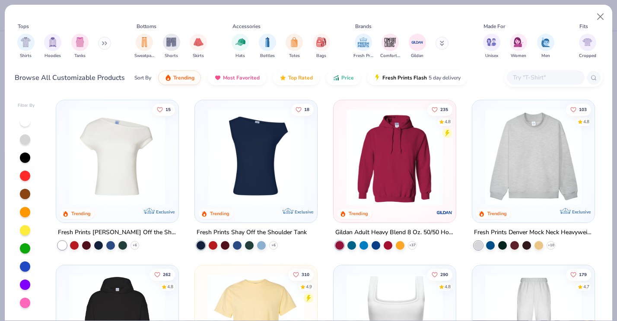
click at [515, 153] on img at bounding box center [533, 157] width 105 height 96
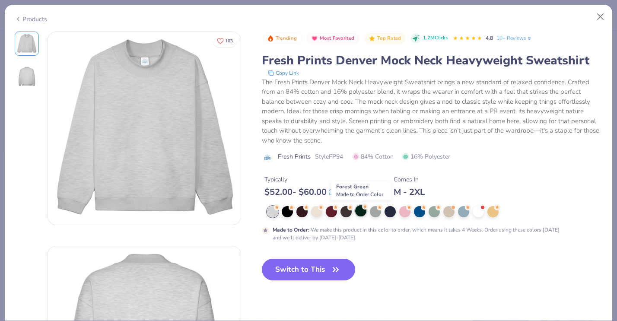
drag, startPoint x: 389, startPoint y: 211, endPoint x: 360, endPoint y: 211, distance: 29.4
click at [360, 211] on div at bounding box center [435, 211] width 336 height 11
click at [301, 211] on div at bounding box center [301, 210] width 11 height 11
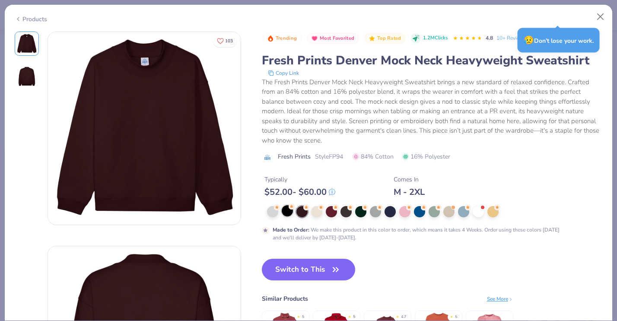
click at [287, 213] on div at bounding box center [287, 210] width 11 height 11
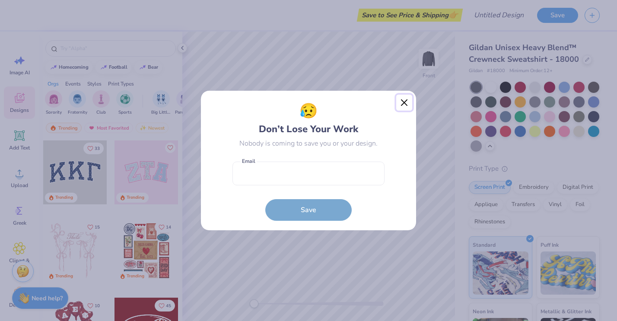
click at [401, 101] on button "Close" at bounding box center [404, 103] width 16 height 16
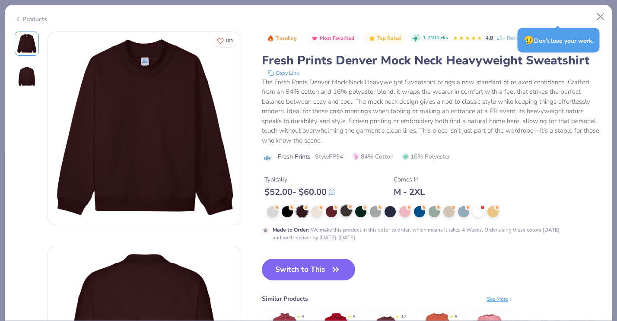
click at [343, 210] on div at bounding box center [345, 210] width 11 height 11
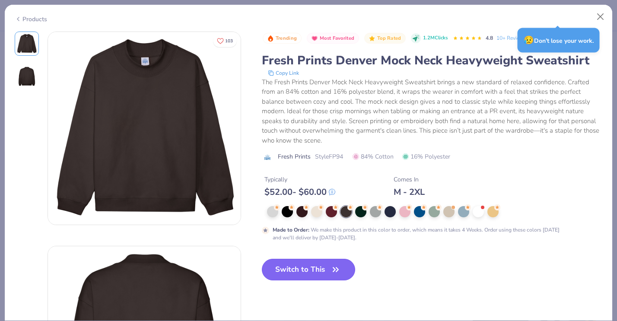
click at [318, 267] on button "Switch to This" at bounding box center [309, 270] width 94 height 22
click at [318, 273] on button "Switch to This" at bounding box center [309, 270] width 94 height 22
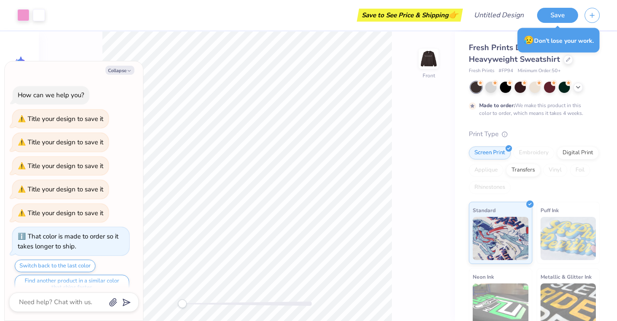
type textarea "x"
